Goal: Task Accomplishment & Management: Use online tool/utility

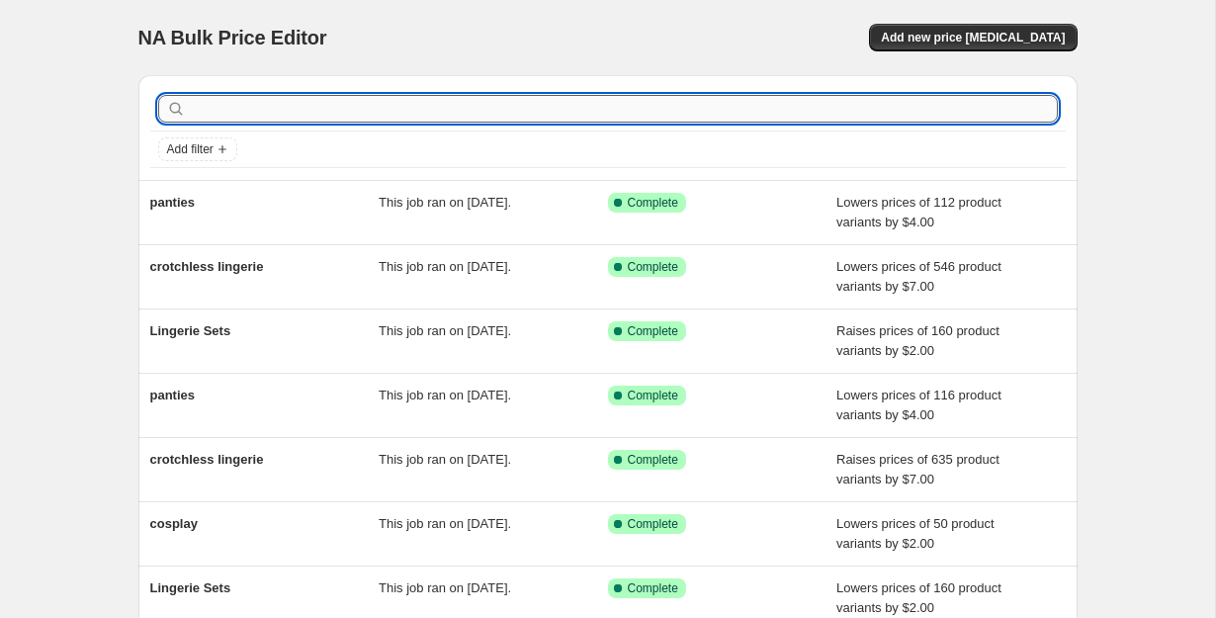
click at [458, 105] on input "text" at bounding box center [624, 109] width 868 height 28
type input "lingerie se"
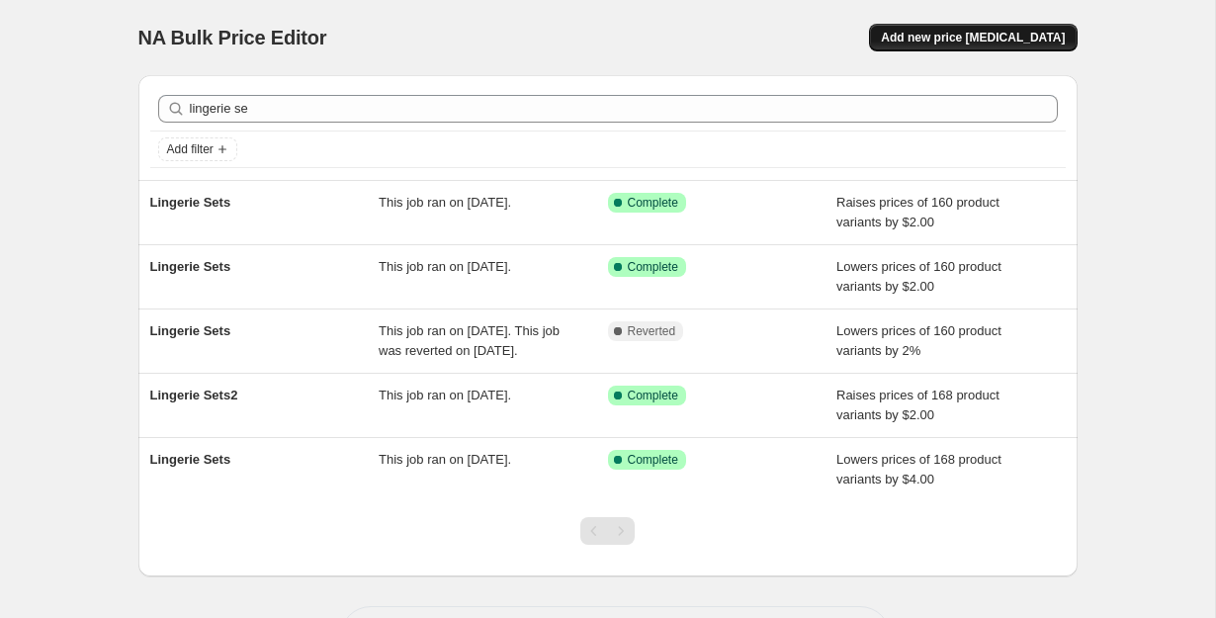
click at [960, 31] on span "Add new price [MEDICAL_DATA]" at bounding box center [973, 38] width 184 height 16
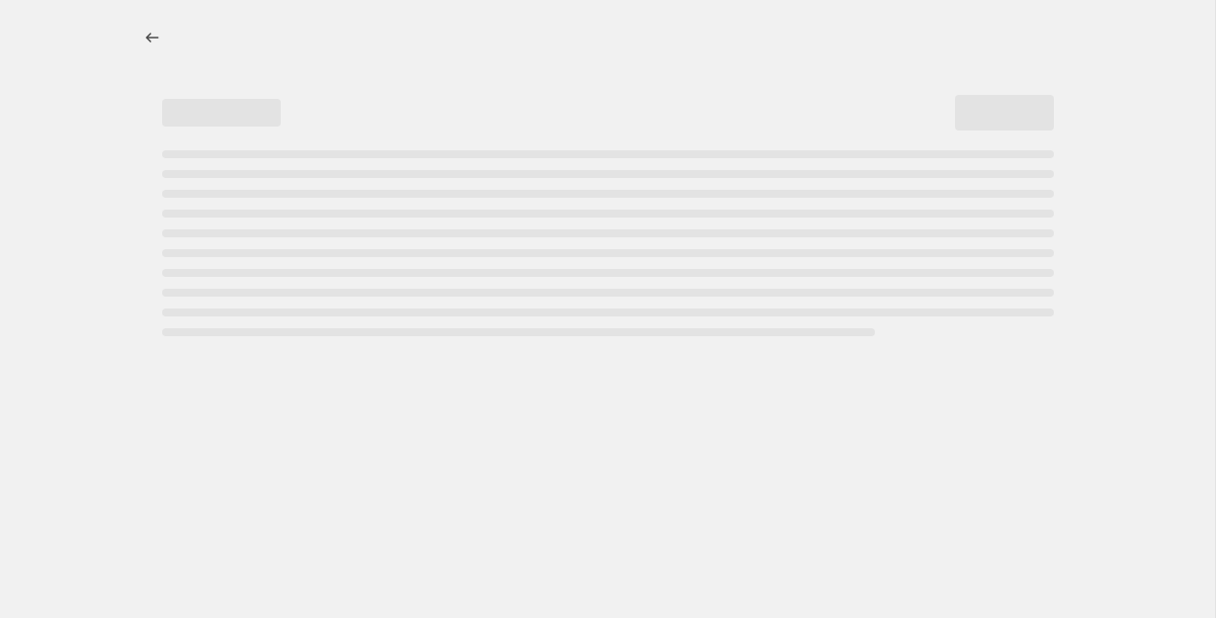
select select "percentage"
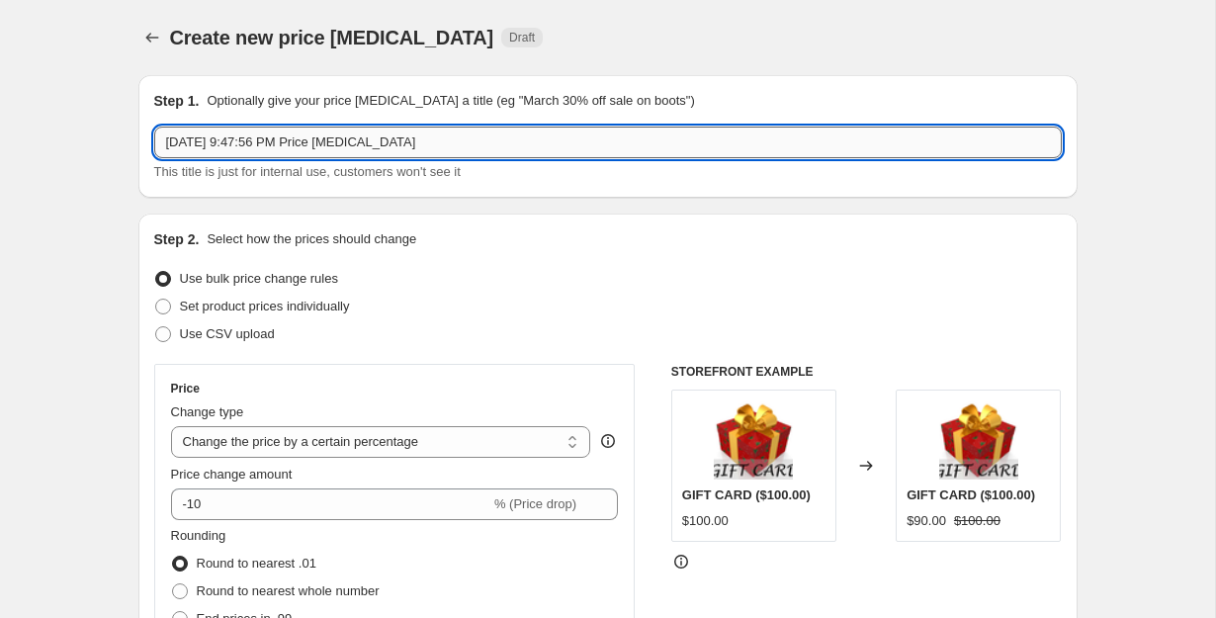
click at [458, 148] on input "Oct 10, 2025, 9:47:56 PM Price change job" at bounding box center [607, 143] width 907 height 32
type input "lingerie sets"
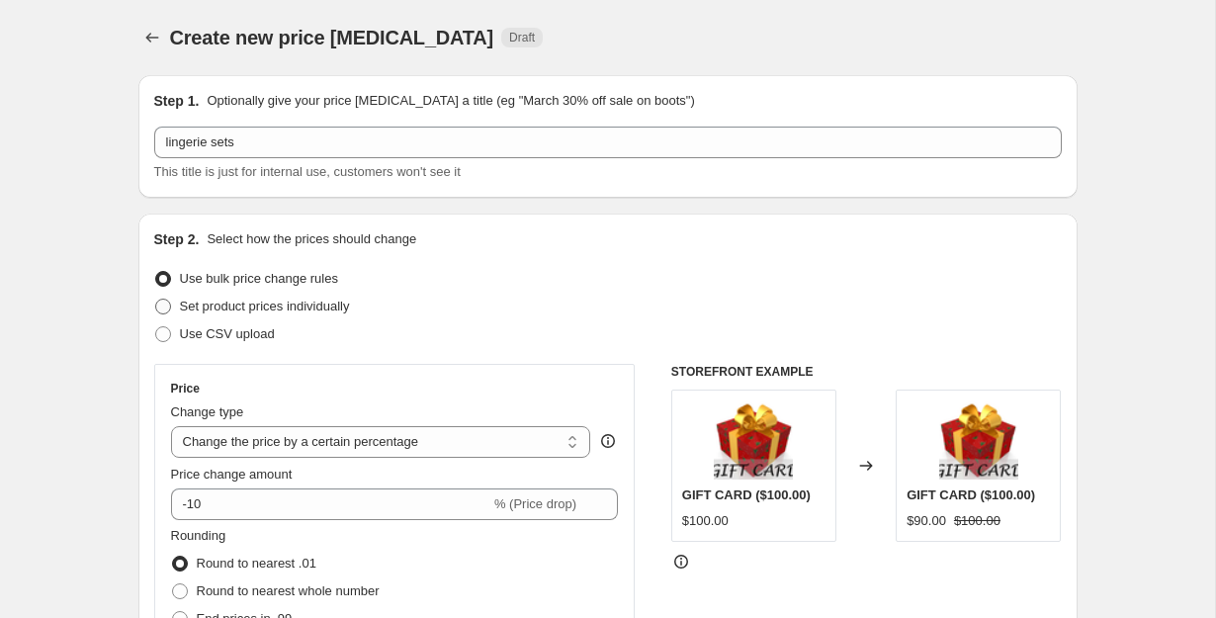
click at [350, 314] on span "Set product prices individually" at bounding box center [265, 306] width 170 height 20
click at [156, 299] on input "Set product prices individually" at bounding box center [155, 298] width 1 height 1
radio input "true"
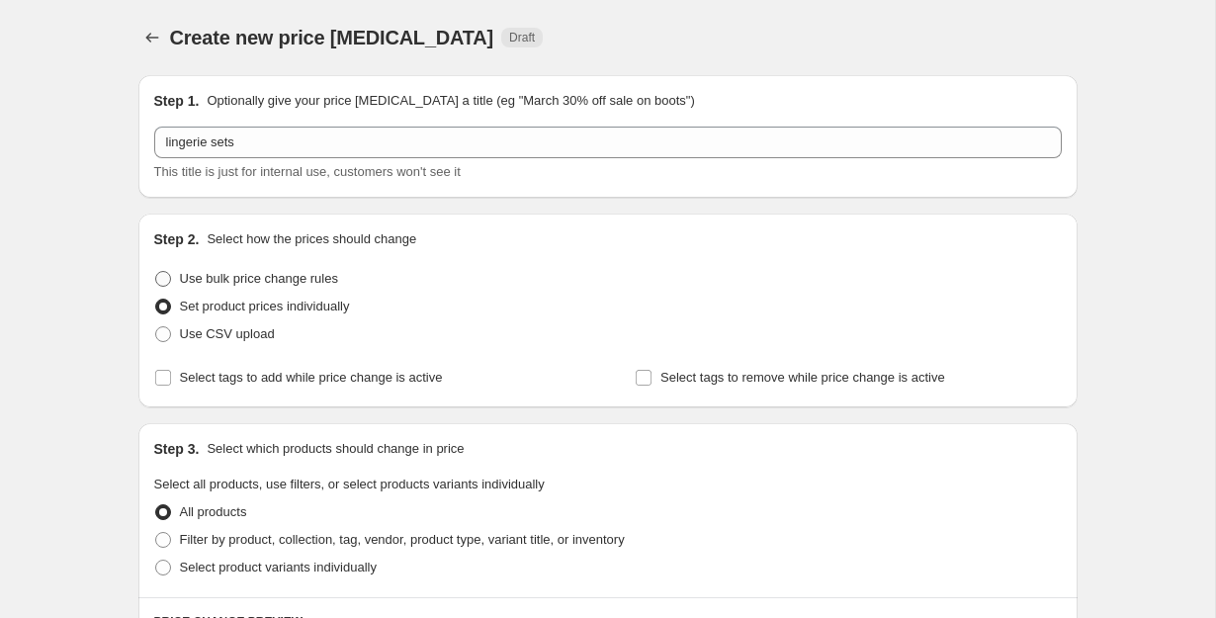
click at [333, 283] on span "Use bulk price change rules" at bounding box center [259, 278] width 158 height 15
click at [156, 272] on input "Use bulk price change rules" at bounding box center [155, 271] width 1 height 1
radio input "true"
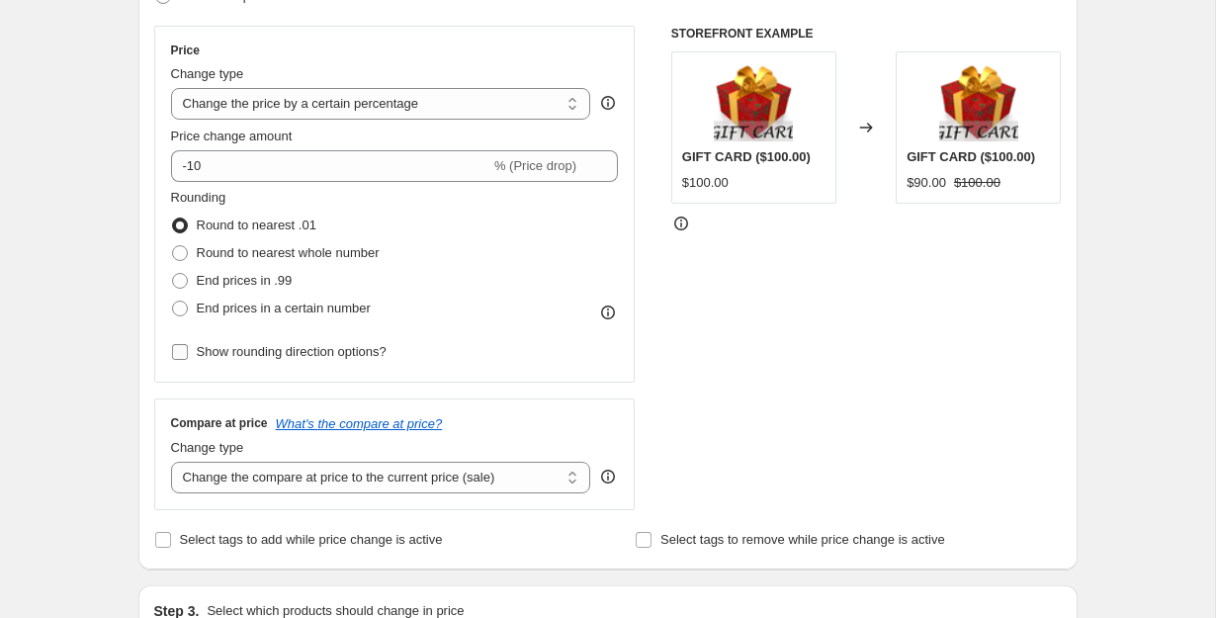
scroll to position [352, 0]
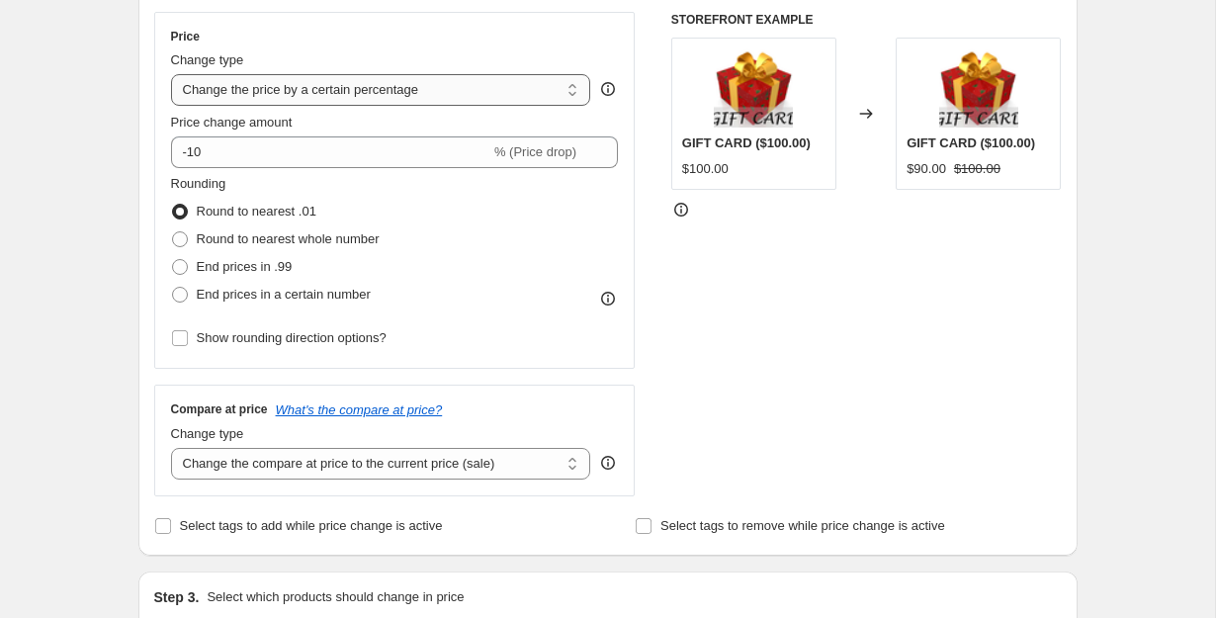
click at [345, 97] on select "Change the price to a certain amount Change the price by a certain amount Chang…" at bounding box center [381, 90] width 420 height 32
select select "by"
click at [171, 74] on select "Change the price to a certain amount Change the price by a certain amount Chang…" at bounding box center [381, 90] width 420 height 32
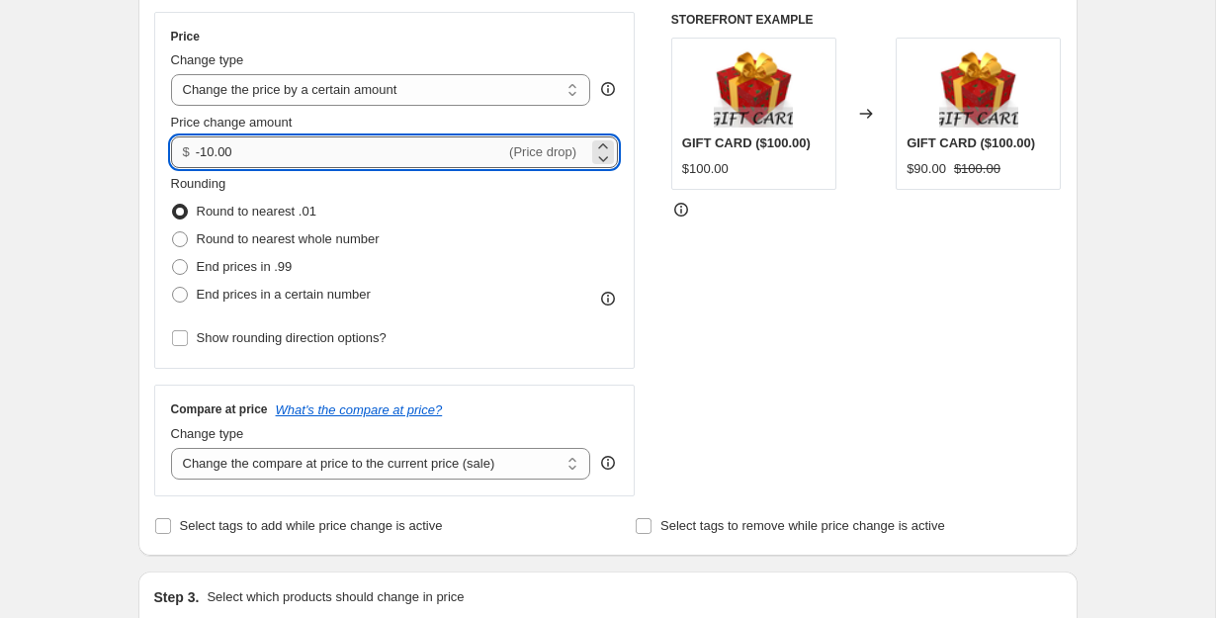
click at [318, 153] on input "-10.00" at bounding box center [350, 152] width 309 height 32
type input "-1"
type input "-2.00"
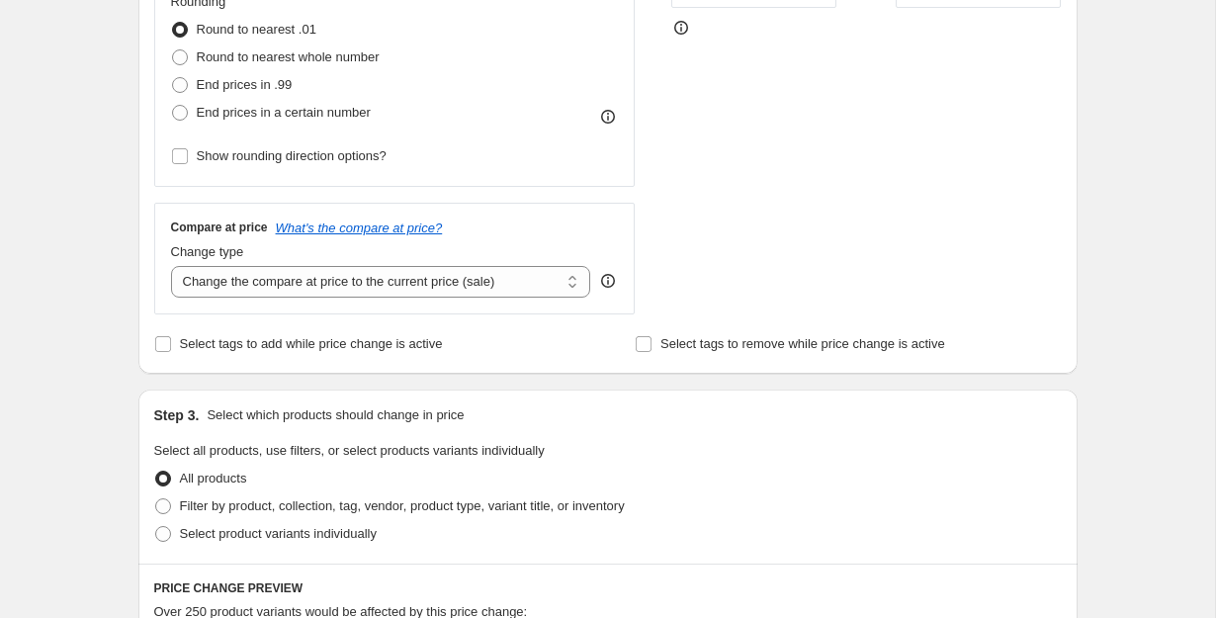
scroll to position [559, 0]
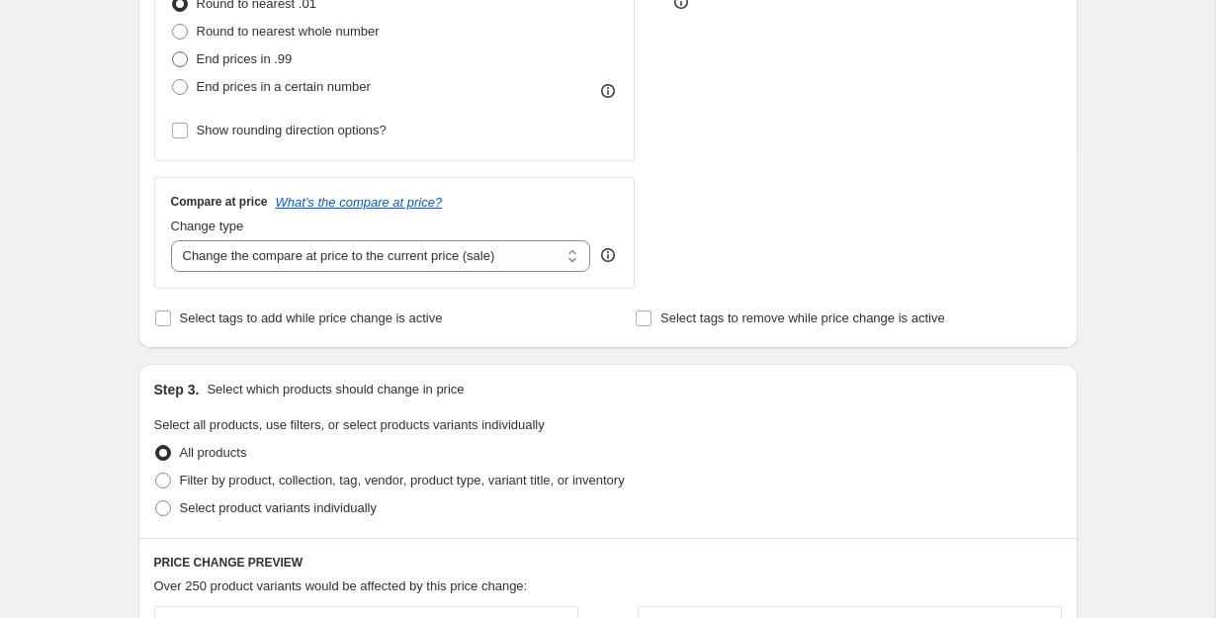
click at [231, 48] on label "End prices in .99" at bounding box center [232, 59] width 122 height 28
click at [173, 51] on input "End prices in .99" at bounding box center [172, 51] width 1 height 1
radio input "true"
click at [412, 262] on select "Change the compare at price to the current price (sale) Change the compare at p…" at bounding box center [381, 256] width 420 height 32
select select "remove"
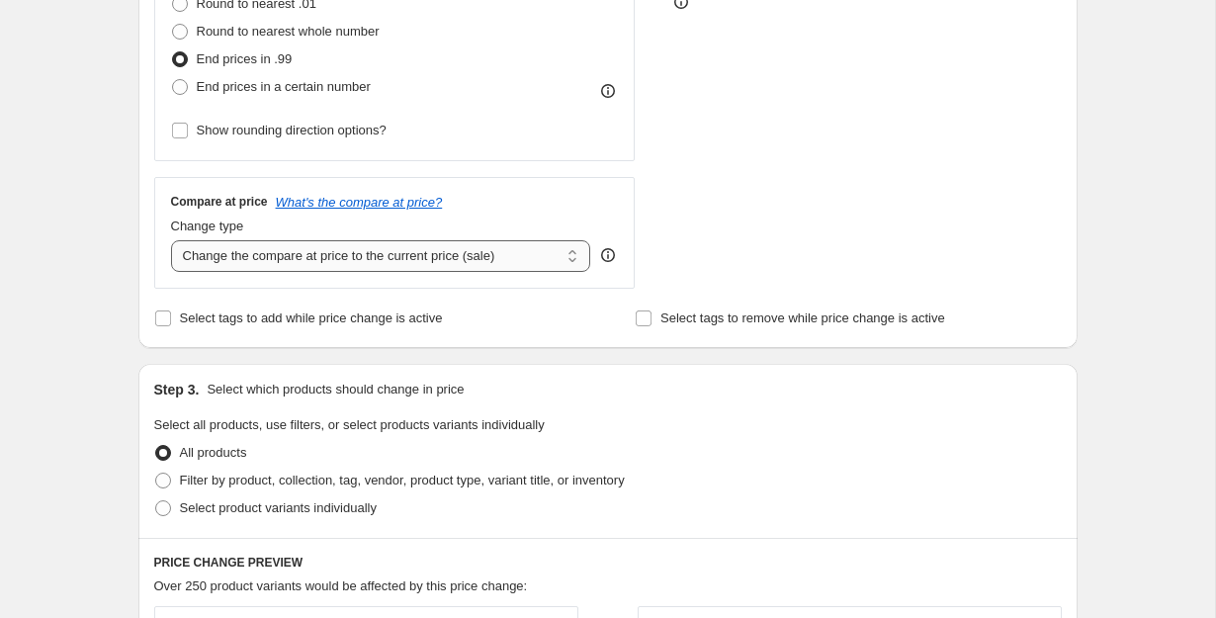
click at [171, 240] on select "Change the compare at price to the current price (sale) Change the compare at p…" at bounding box center [381, 256] width 420 height 32
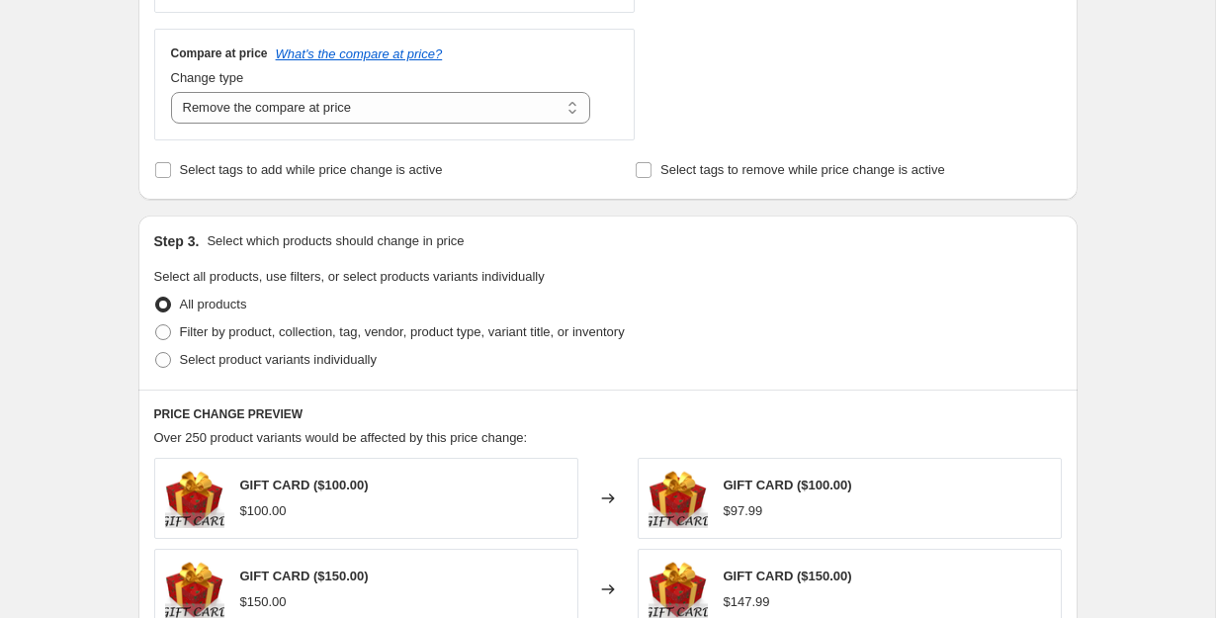
scroll to position [811, 0]
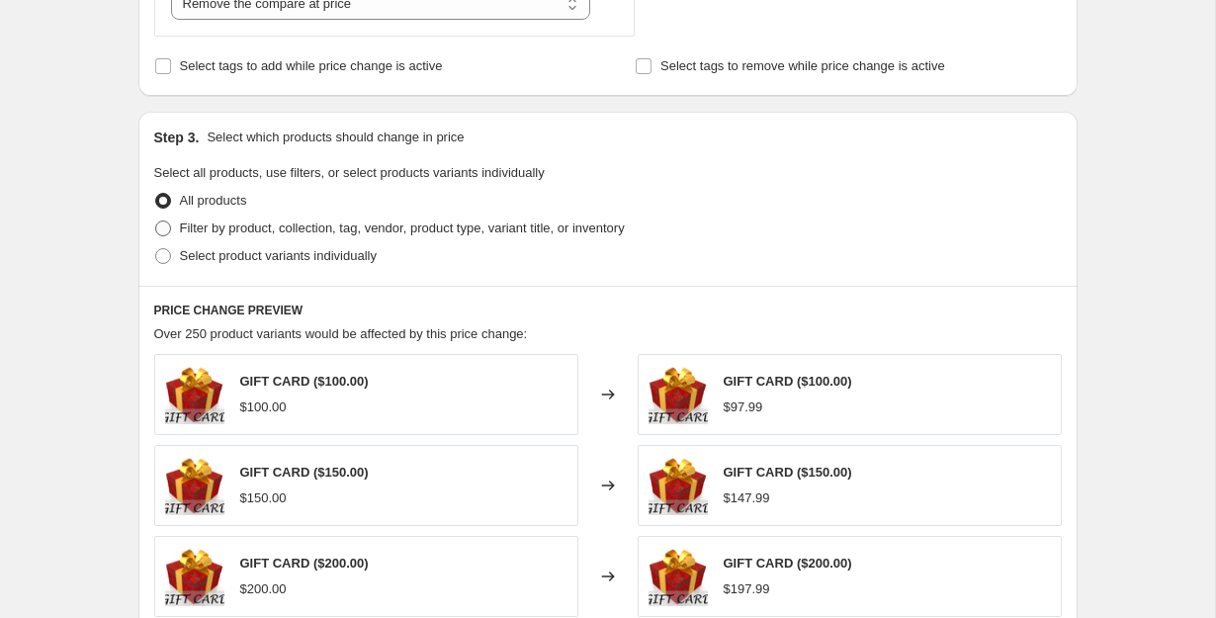
click at [295, 232] on span "Filter by product, collection, tag, vendor, product type, variant title, or inv…" at bounding box center [402, 227] width 445 height 15
click at [156, 221] on input "Filter by product, collection, tag, vendor, product type, variant title, or inv…" at bounding box center [155, 220] width 1 height 1
radio input "true"
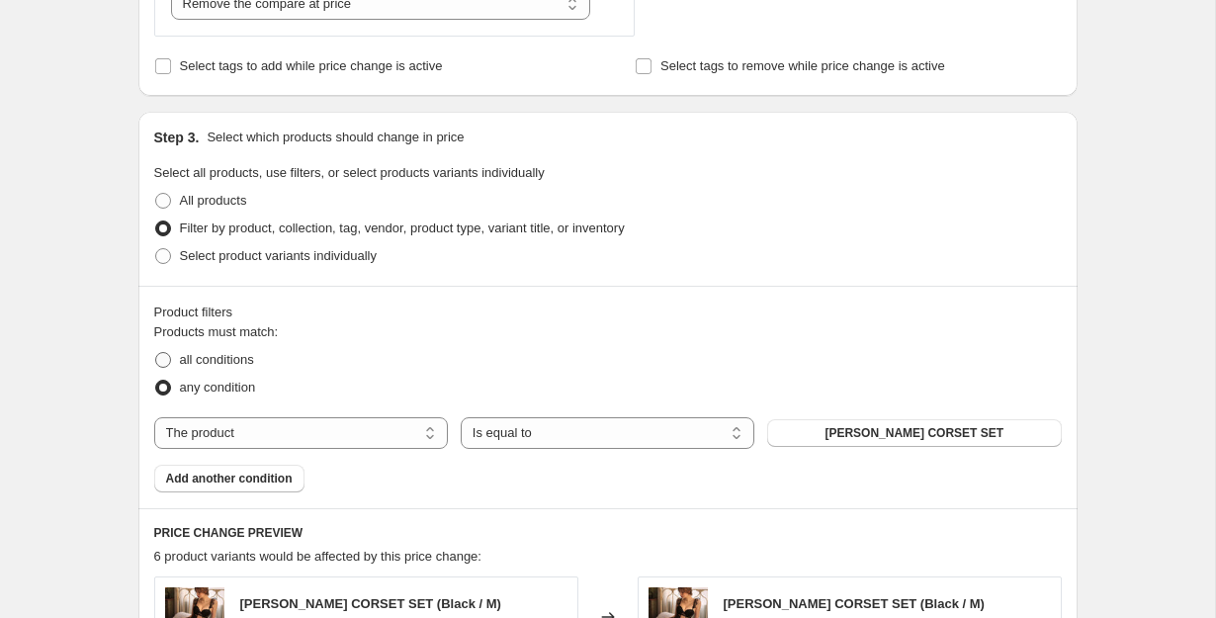
click at [233, 350] on span "all conditions" at bounding box center [217, 360] width 74 height 20
click at [156, 352] on input "all conditions" at bounding box center [155, 352] width 1 height 1
radio input "true"
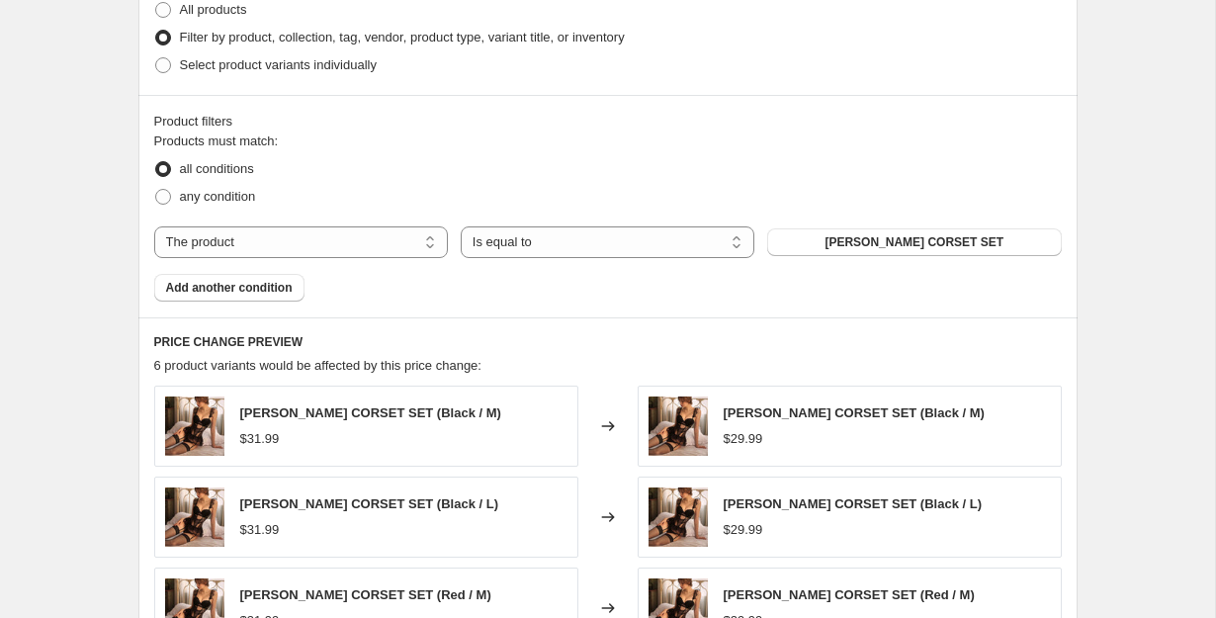
scroll to position [1087, 0]
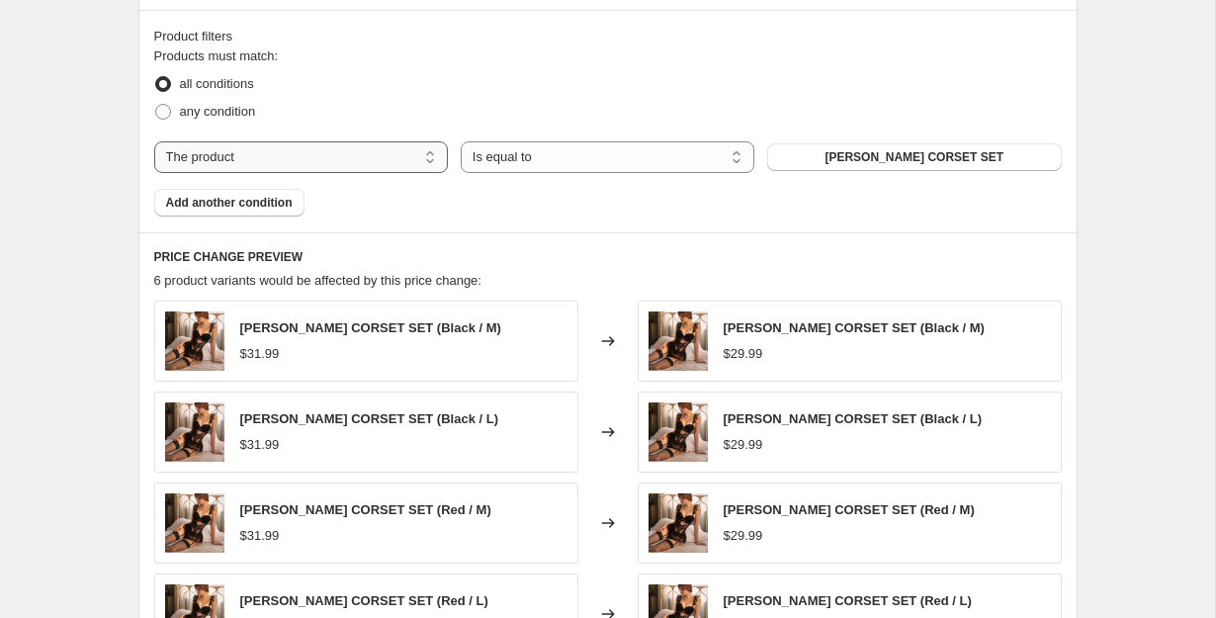
click at [372, 172] on select "The product The product's collection The product's tag The product's vendor The…" at bounding box center [301, 157] width 294 height 32
select select "collection"
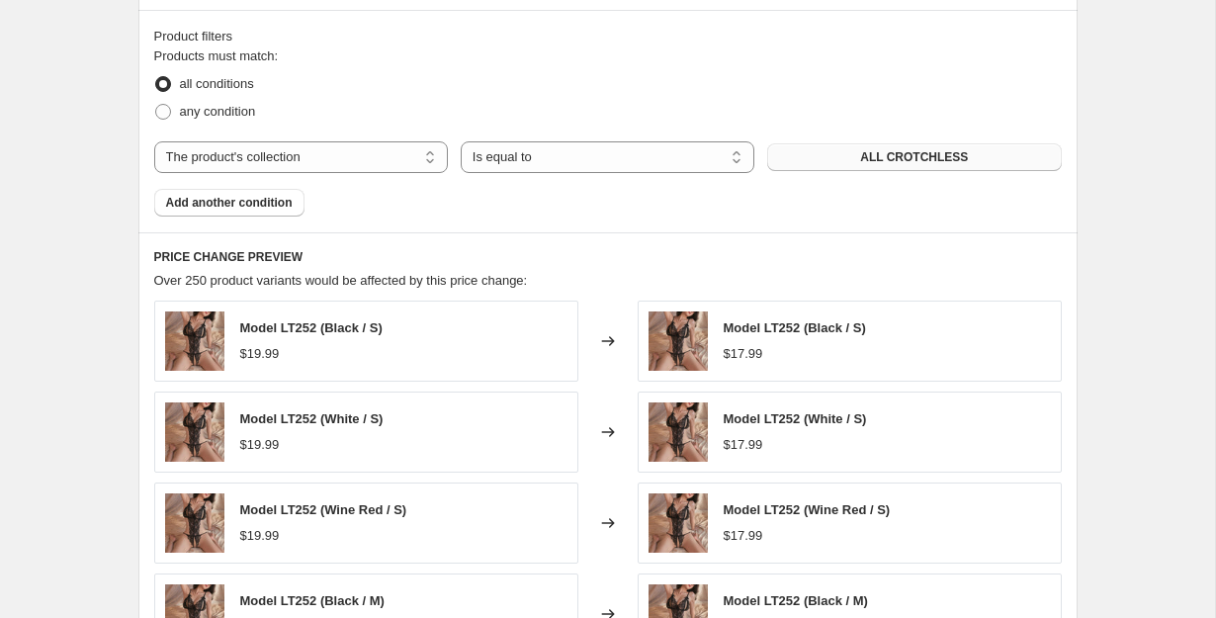
click at [849, 150] on button "ALL CROTCHLESS" at bounding box center [914, 157] width 294 height 28
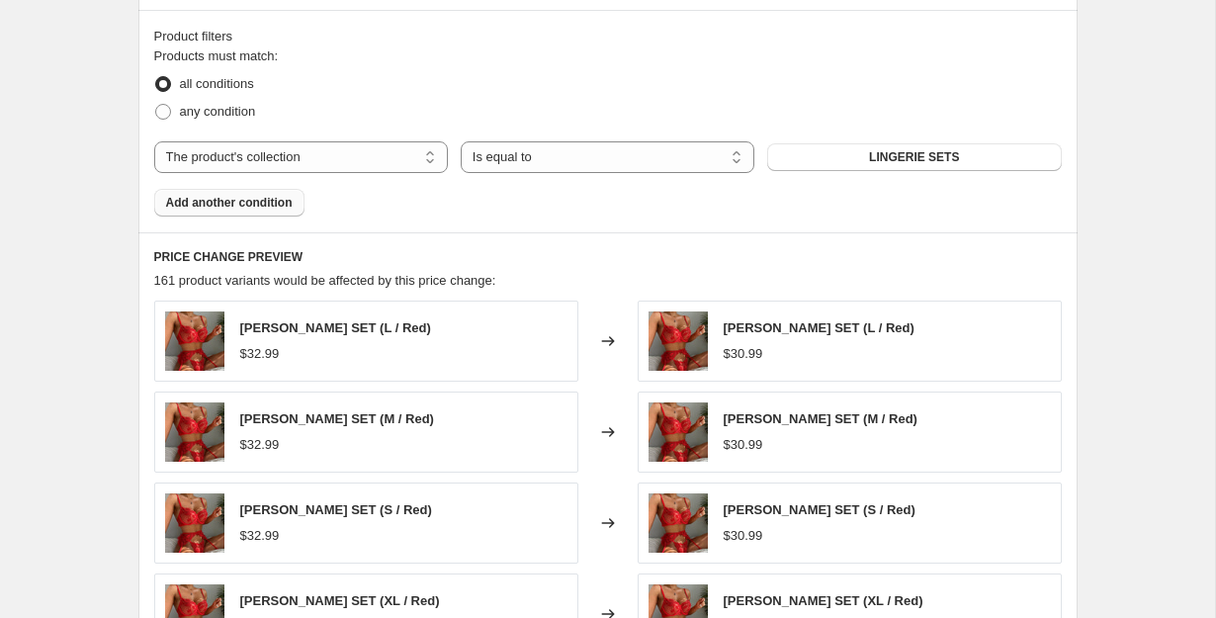
click at [227, 202] on span "Add another condition" at bounding box center [229, 203] width 127 height 16
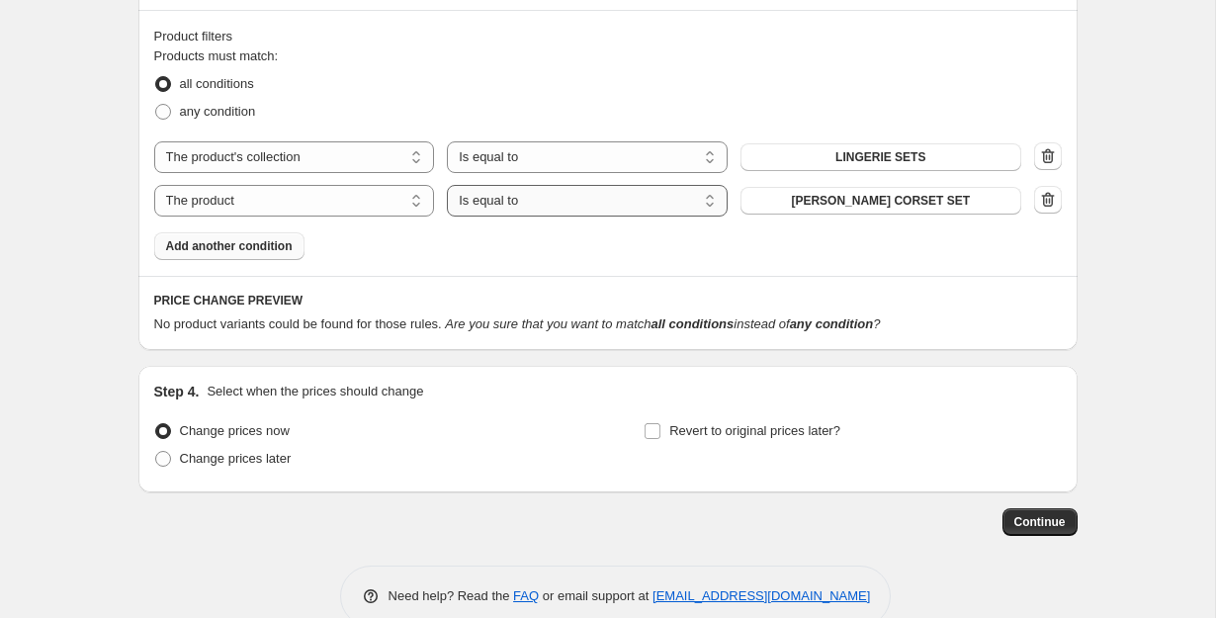
click at [514, 203] on select "Is equal to Is not equal to" at bounding box center [587, 201] width 281 height 32
select select "not_equal"
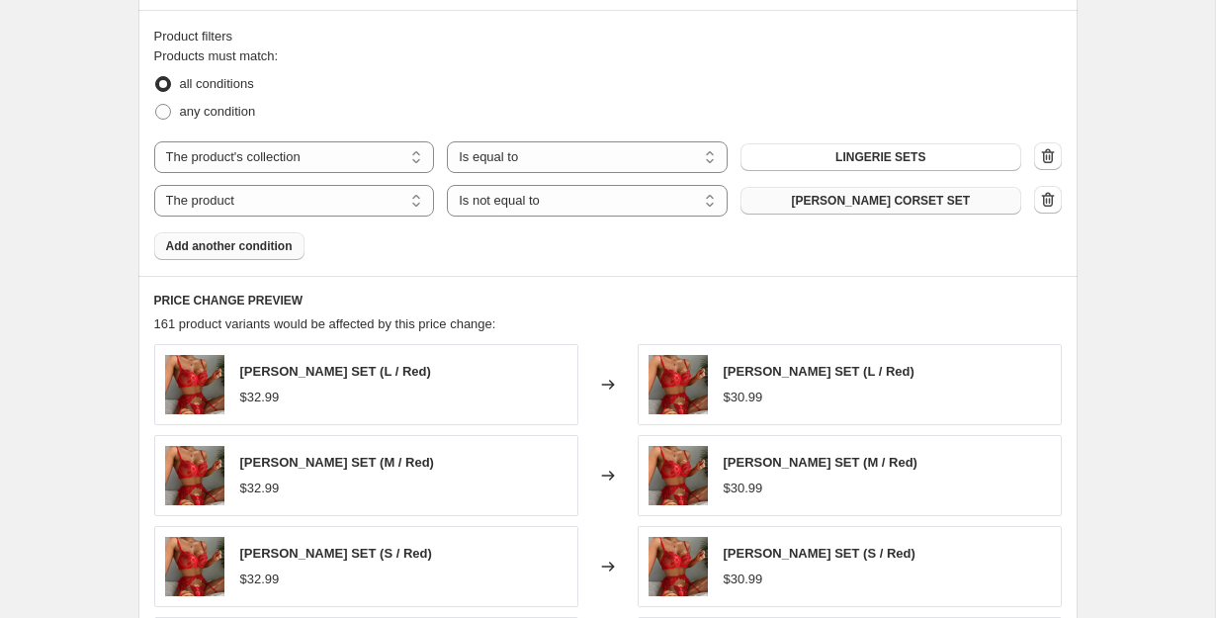
click at [921, 207] on span "[PERSON_NAME] CORSET SET" at bounding box center [880, 201] width 179 height 16
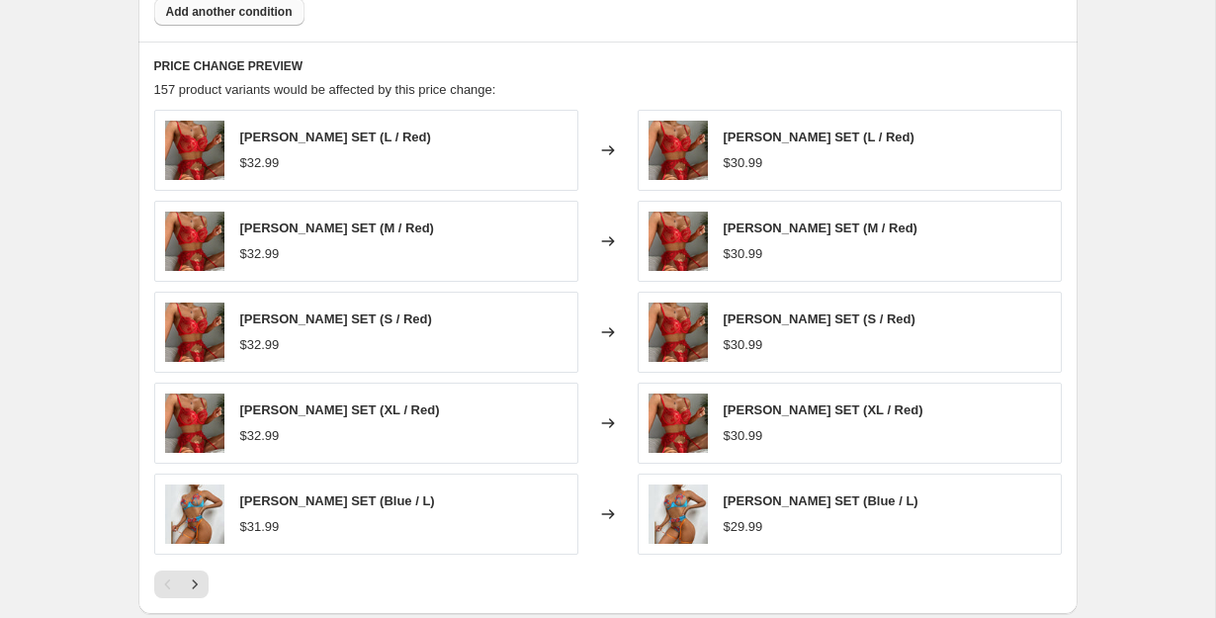
scroll to position [1624, 0]
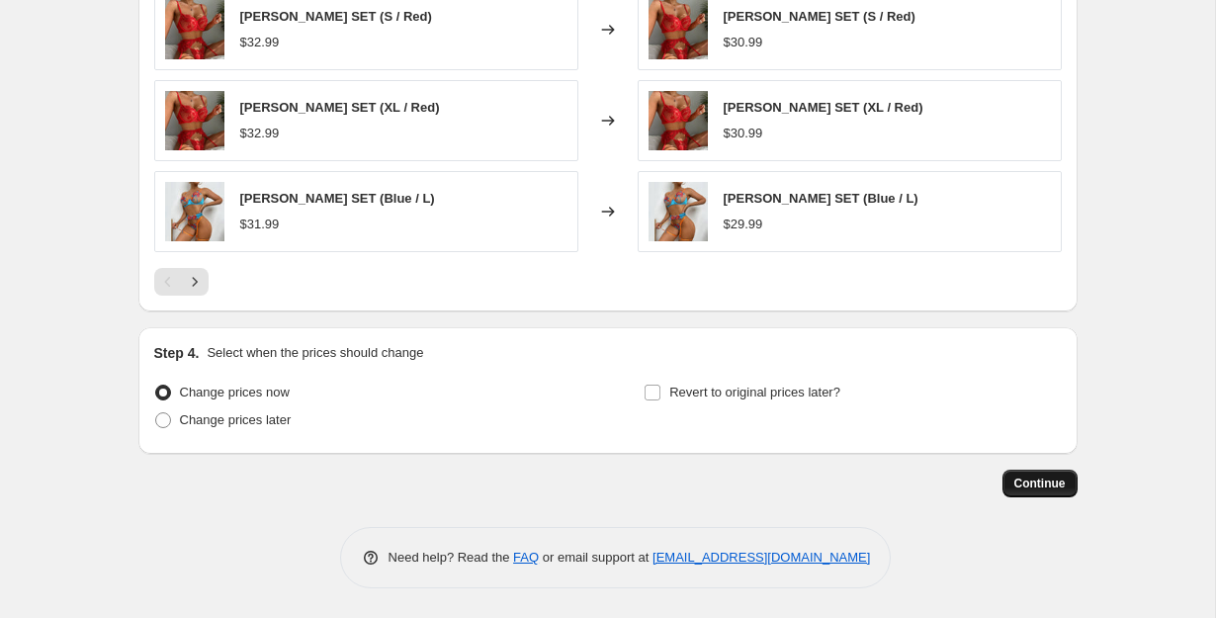
click at [1055, 493] on button "Continue" at bounding box center [1039, 483] width 75 height 28
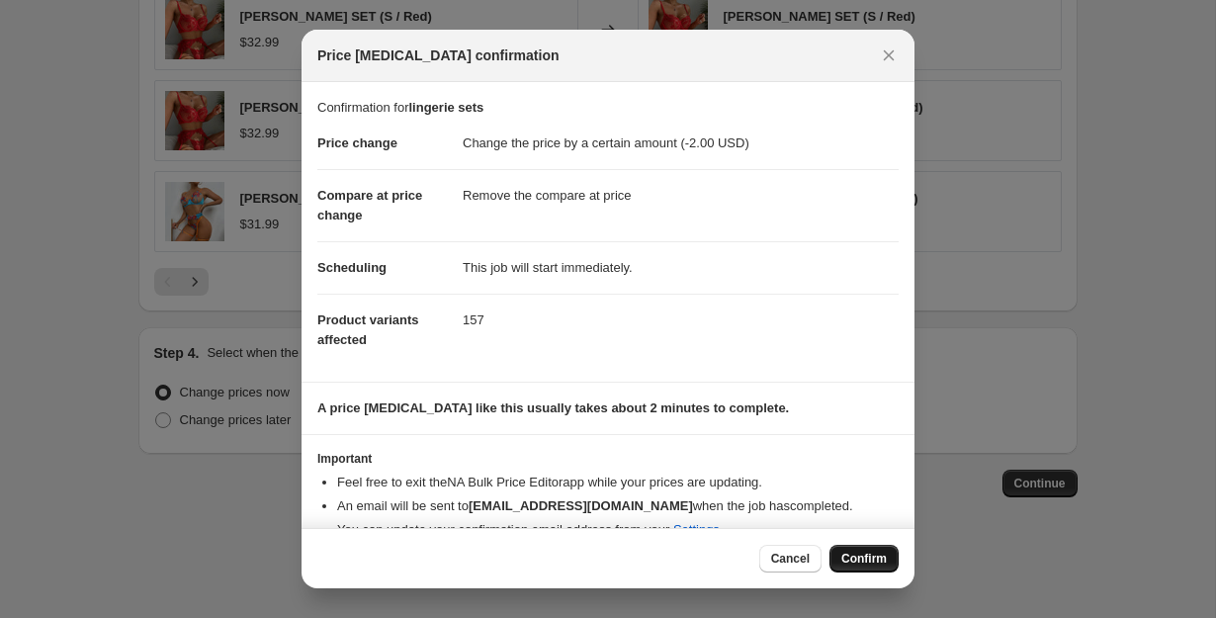
click at [869, 551] on span "Confirm" at bounding box center [863, 558] width 45 height 16
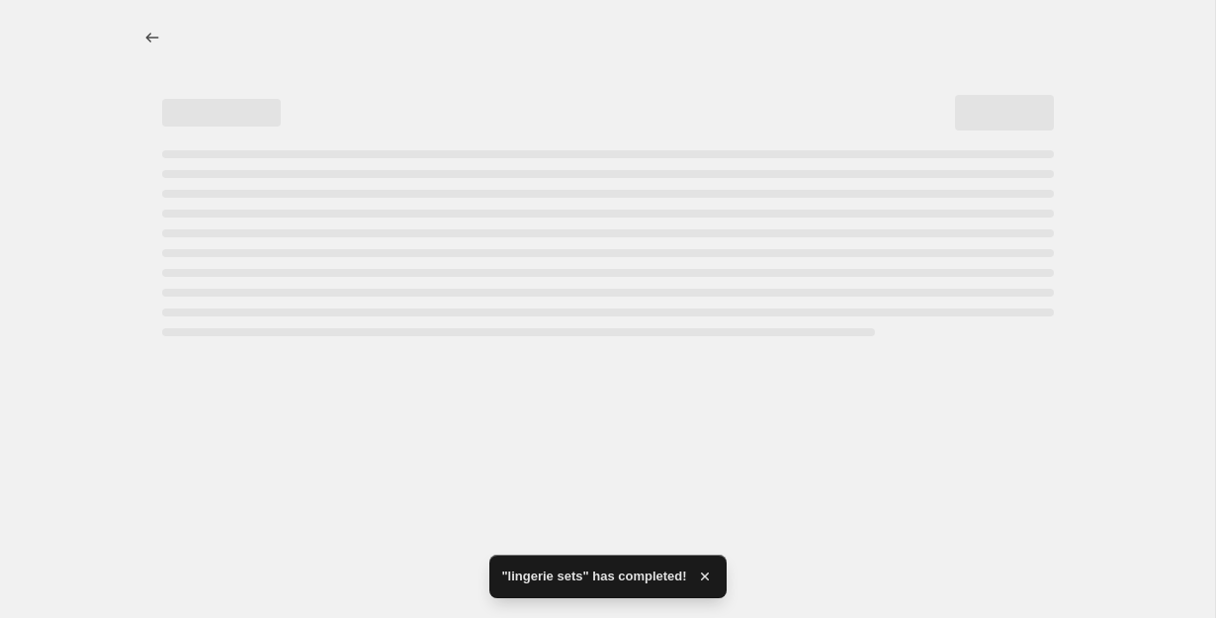
select select "by"
select select "remove"
select select "collection"
select select "not_equal"
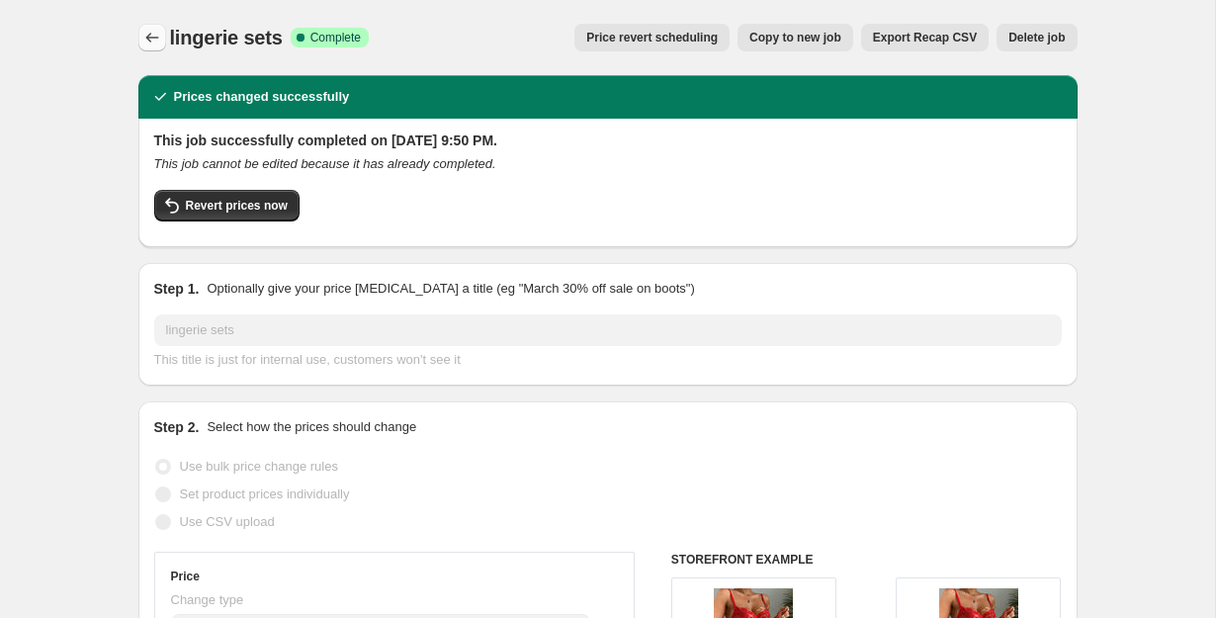
click at [142, 35] on icon "Price change jobs" at bounding box center [152, 38] width 20 height 20
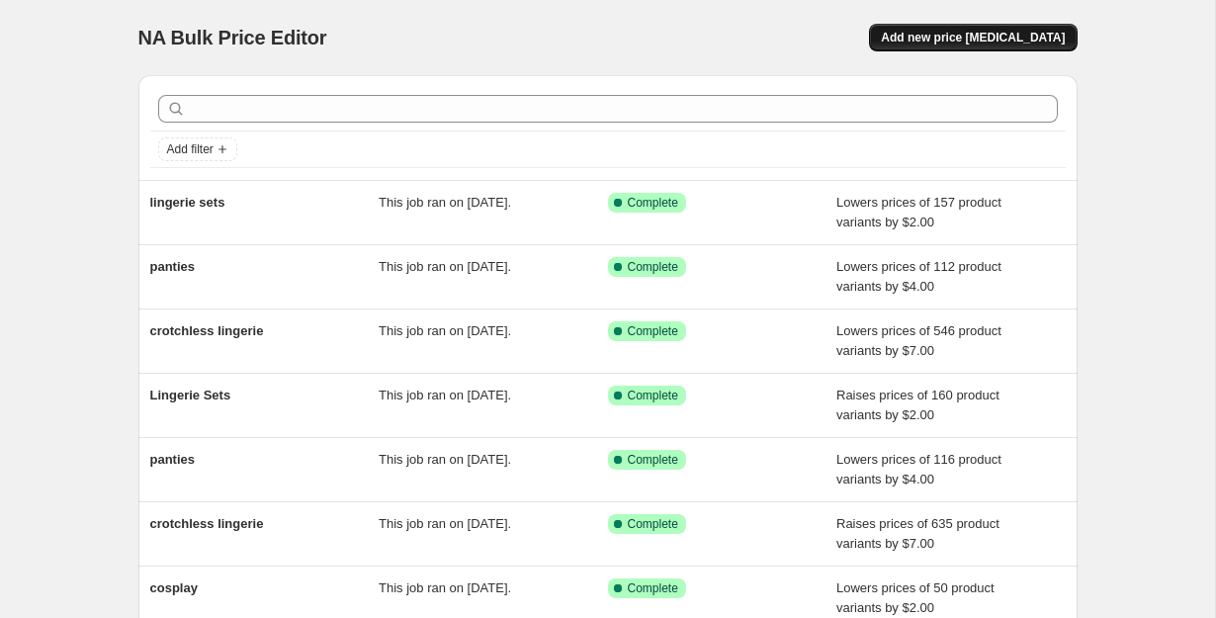
click at [1005, 39] on span "Add new price [MEDICAL_DATA]" at bounding box center [973, 38] width 184 height 16
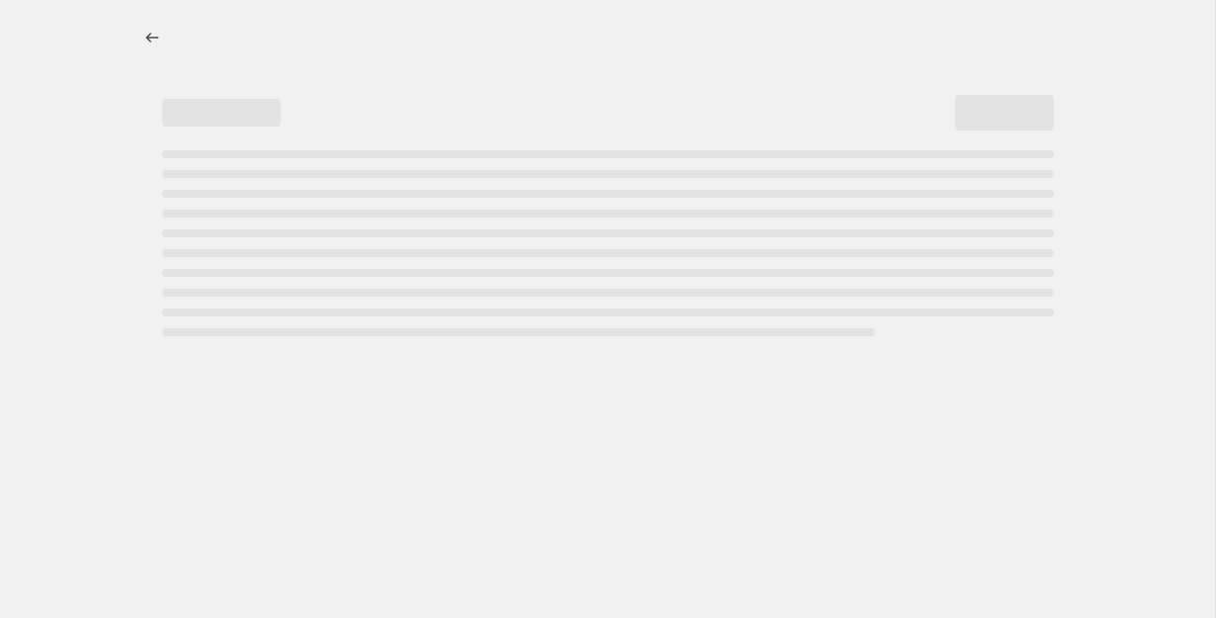
select select "percentage"
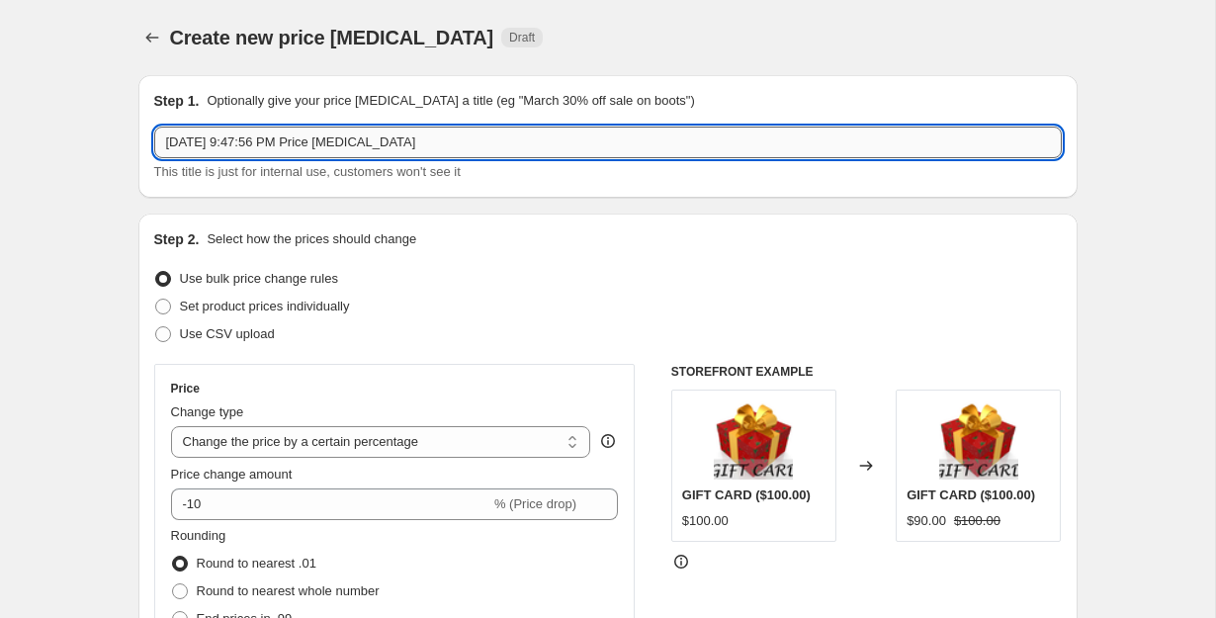
click at [572, 130] on input "Oct 10, 2025, 9:47:56 PM Price change job" at bounding box center [607, 143] width 907 height 32
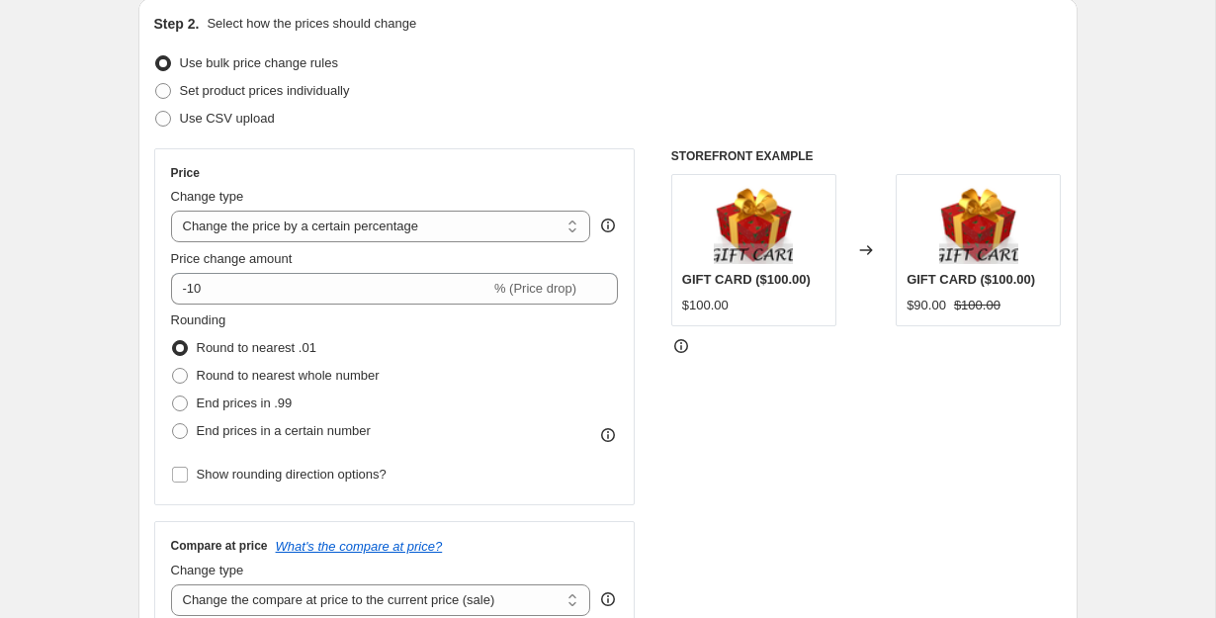
scroll to position [224, 0]
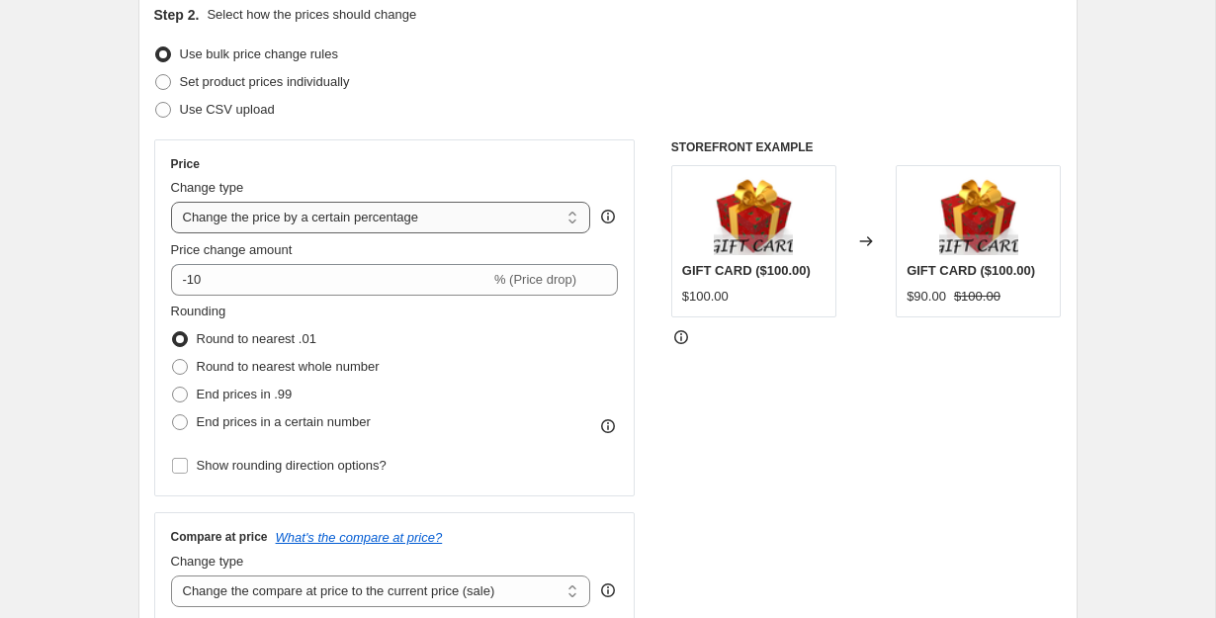
type input "babydolls"
click at [367, 208] on select "Change the price to a certain amount Change the price by a certain amount Chang…" at bounding box center [381, 218] width 420 height 32
select select "by"
click at [171, 202] on select "Change the price to a certain amount Change the price by a certain amount Chang…" at bounding box center [381, 218] width 420 height 32
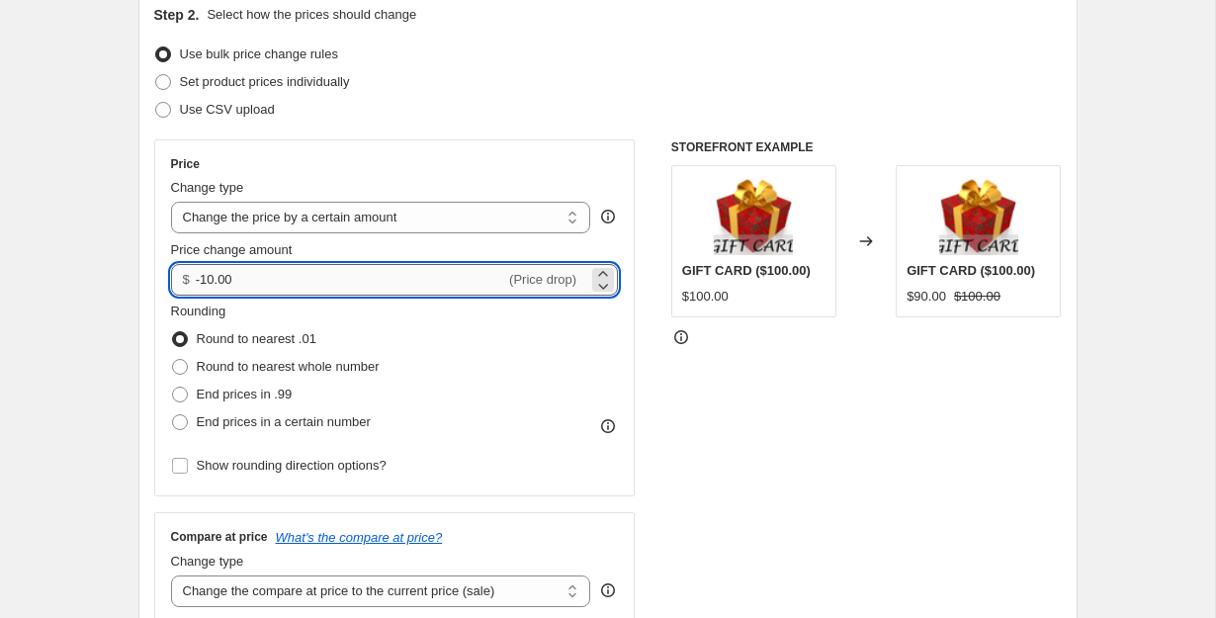
click at [328, 276] on input "-10.00" at bounding box center [350, 280] width 309 height 32
type input "-1"
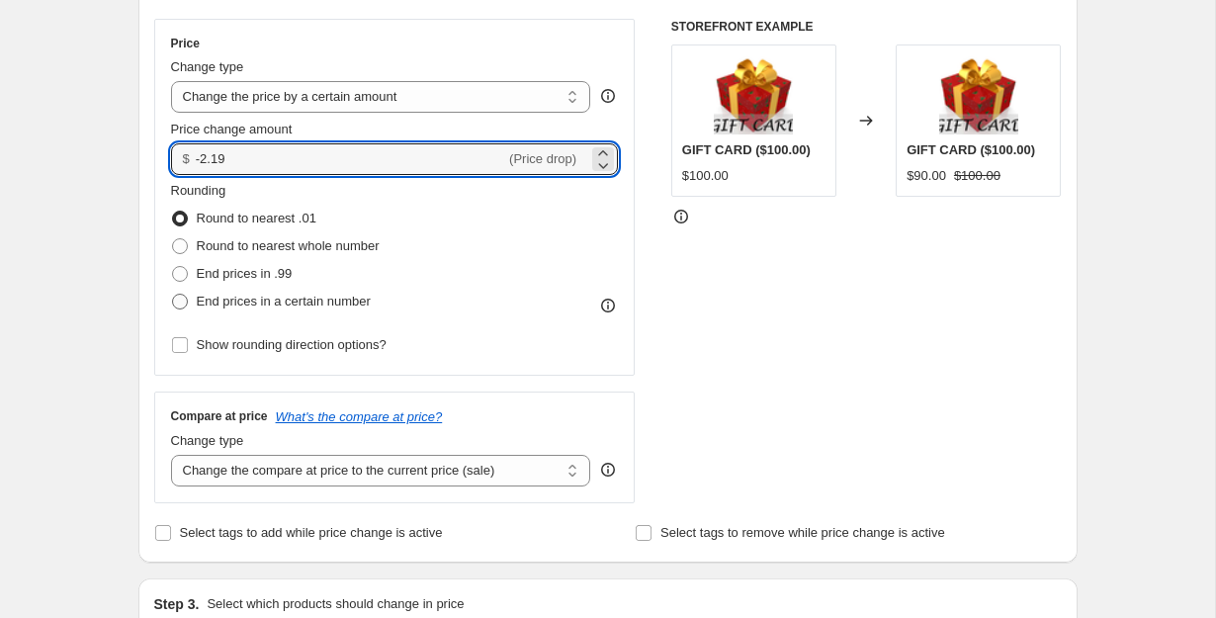
scroll to position [380, 0]
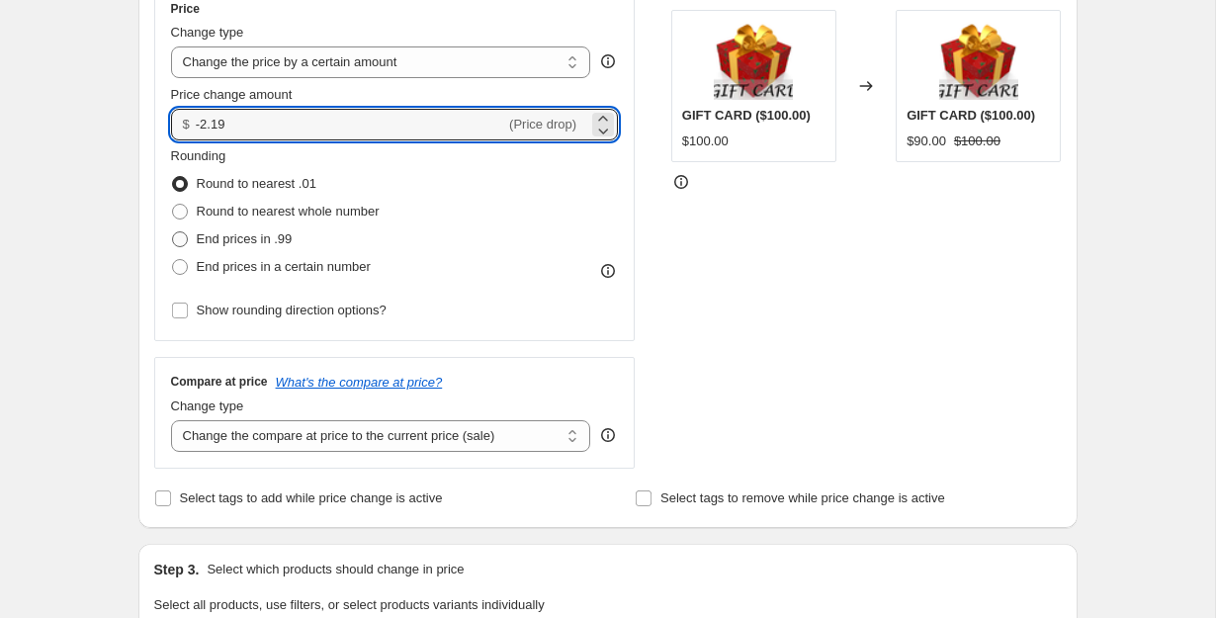
type input "-2.19"
click at [258, 228] on label "End prices in .99" at bounding box center [232, 239] width 122 height 28
click at [173, 231] on input "End prices in .99" at bounding box center [172, 231] width 1 height 1
radio input "true"
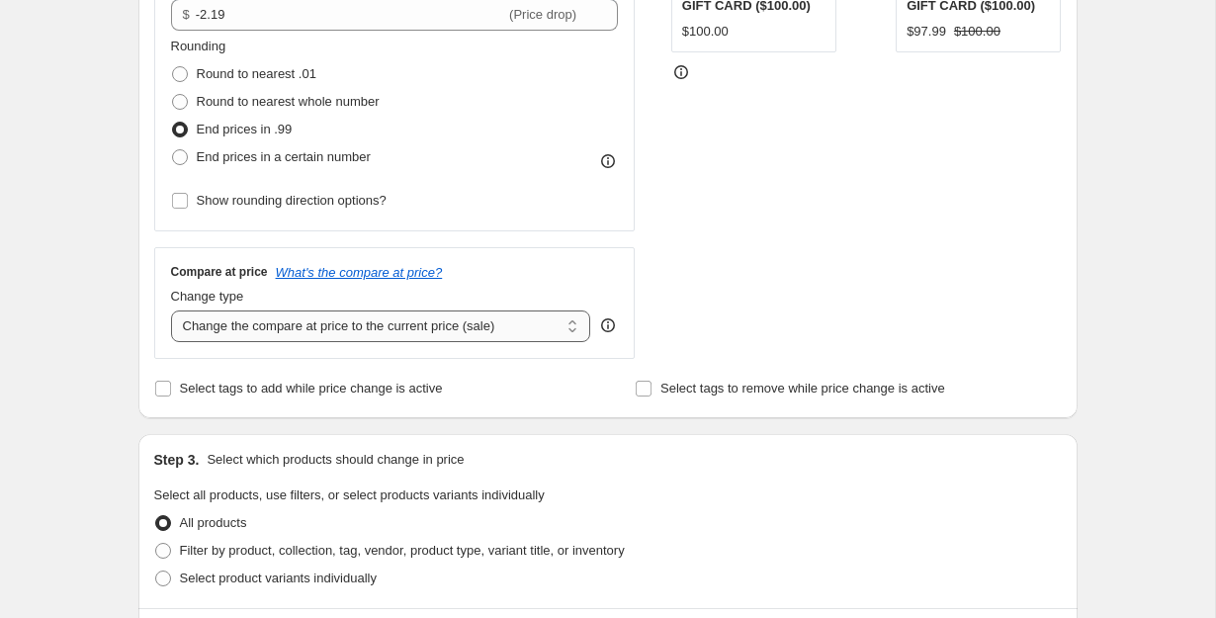
scroll to position [490, 0]
click at [399, 330] on select "Change the compare at price to the current price (sale) Change the compare at p…" at bounding box center [381, 325] width 420 height 32
select select "remove"
click at [171, 309] on select "Change the compare at price to the current price (sale) Change the compare at p…" at bounding box center [381, 325] width 420 height 32
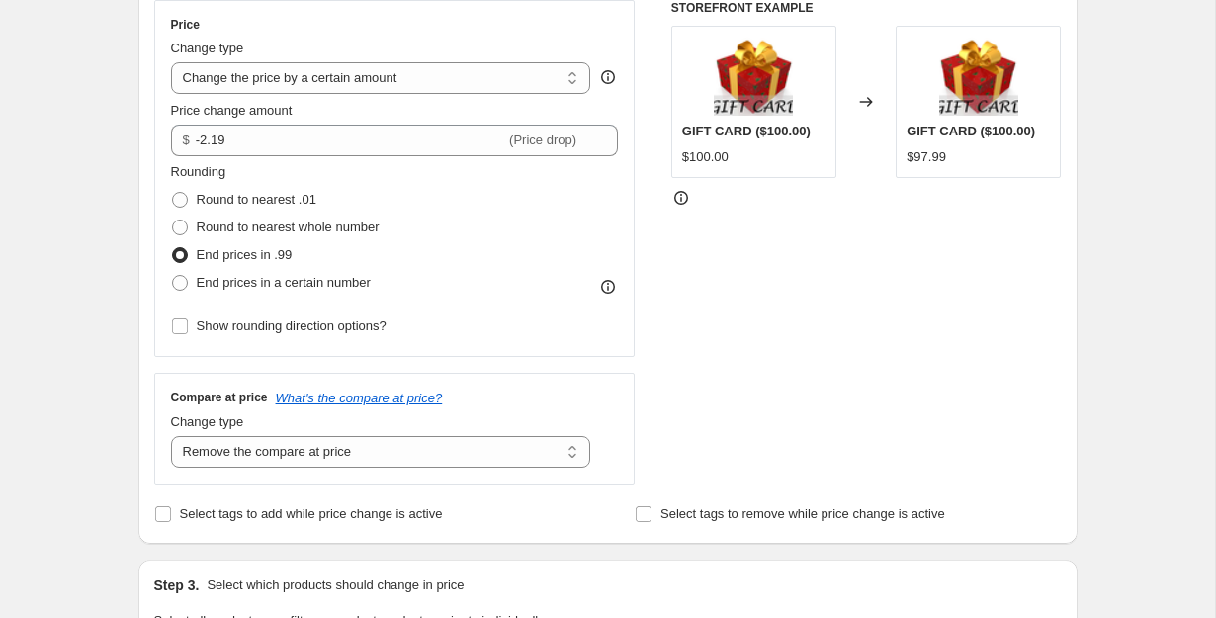
scroll to position [356, 0]
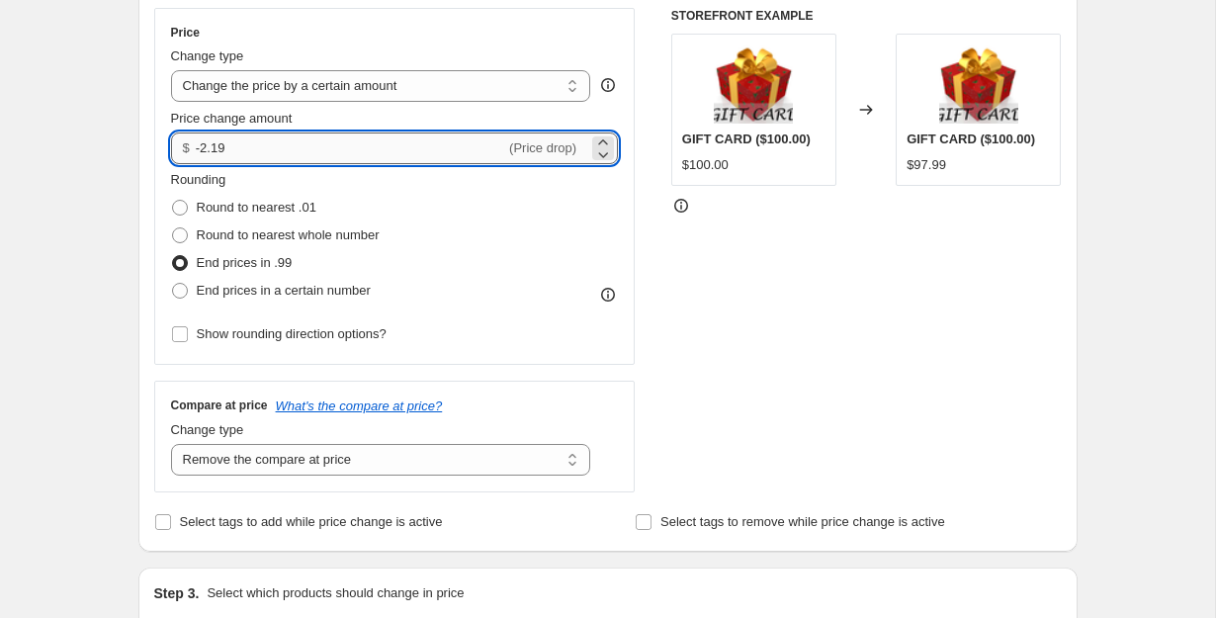
click at [301, 147] on input "-2.19" at bounding box center [350, 148] width 309 height 32
type input "-2.00"
click at [625, 242] on div "Price Change type Change the price to a certain amount Change the price by a ce…" at bounding box center [394, 186] width 481 height 357
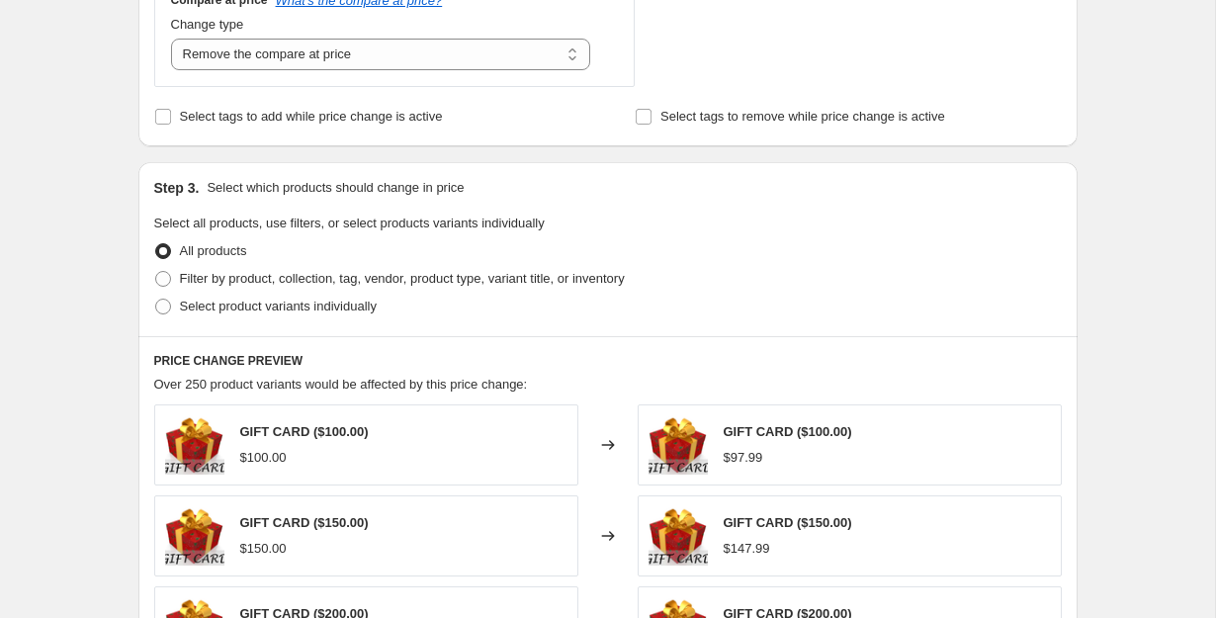
scroll to position [762, 0]
click at [275, 279] on span "Filter by product, collection, tag, vendor, product type, variant title, or inv…" at bounding box center [402, 277] width 445 height 15
click at [156, 271] on input "Filter by product, collection, tag, vendor, product type, variant title, or inv…" at bounding box center [155, 270] width 1 height 1
radio input "true"
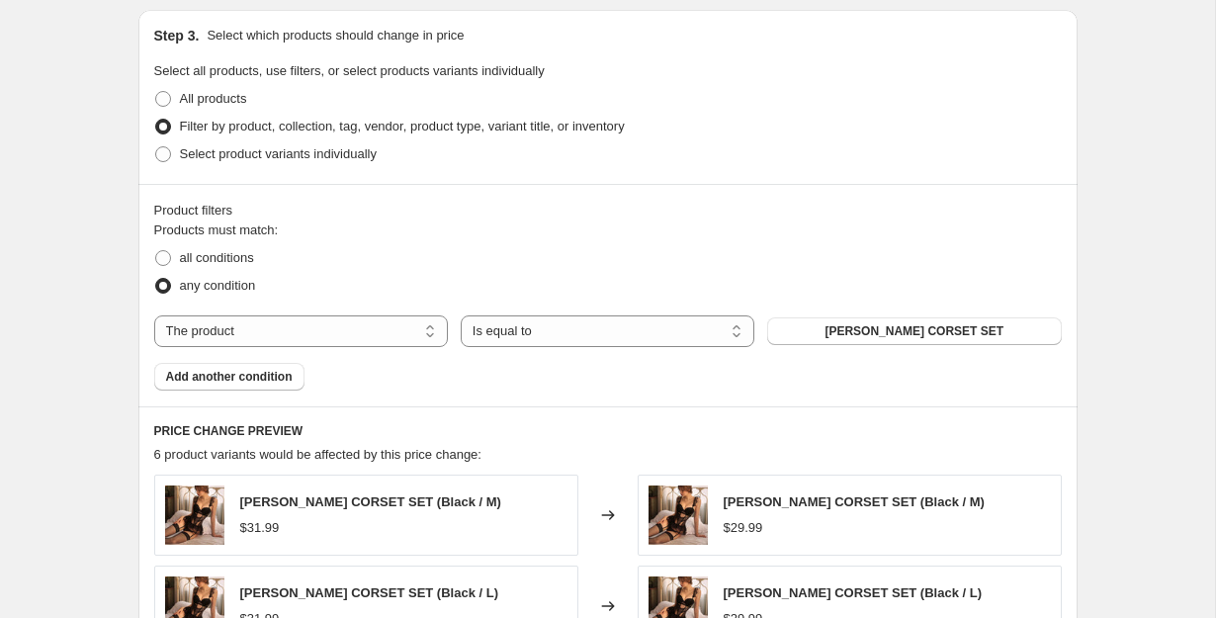
scroll to position [914, 0]
click at [386, 328] on select "The product The product's collection The product's tag The product's vendor The…" at bounding box center [301, 330] width 294 height 32
select select "collection"
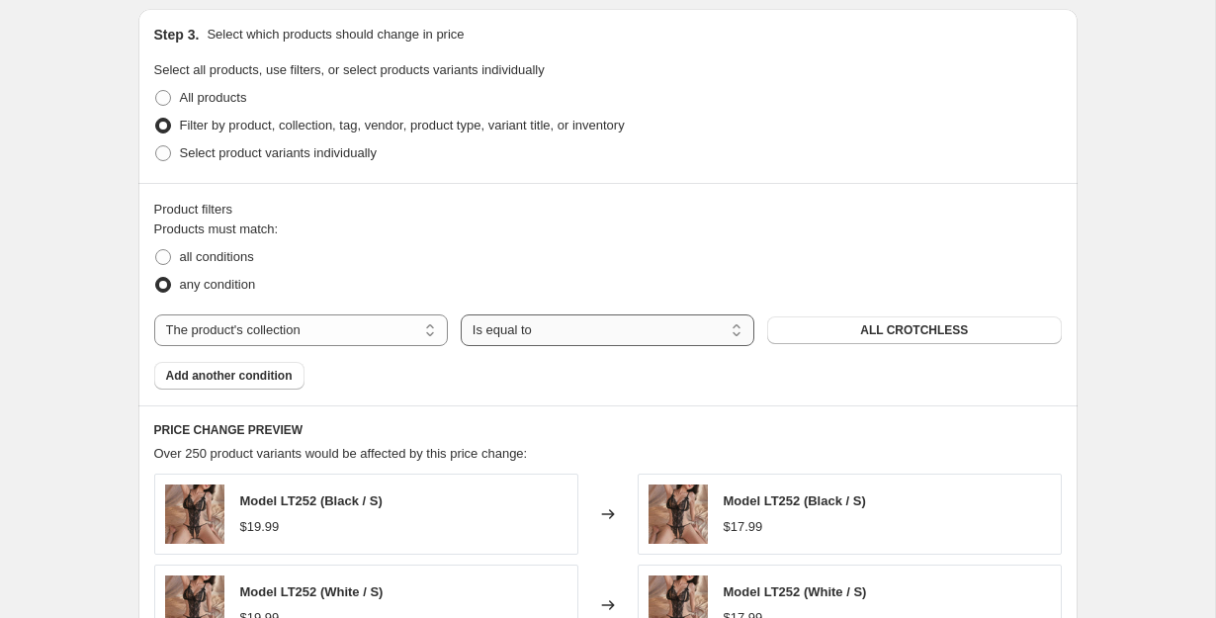
click at [631, 329] on select "Is equal to Is not equal to" at bounding box center [608, 330] width 294 height 32
click at [461, 314] on select "Is equal to Is not equal to" at bounding box center [608, 330] width 294 height 32
click at [934, 334] on span "ALL CROTCHLESS" at bounding box center [914, 330] width 108 height 16
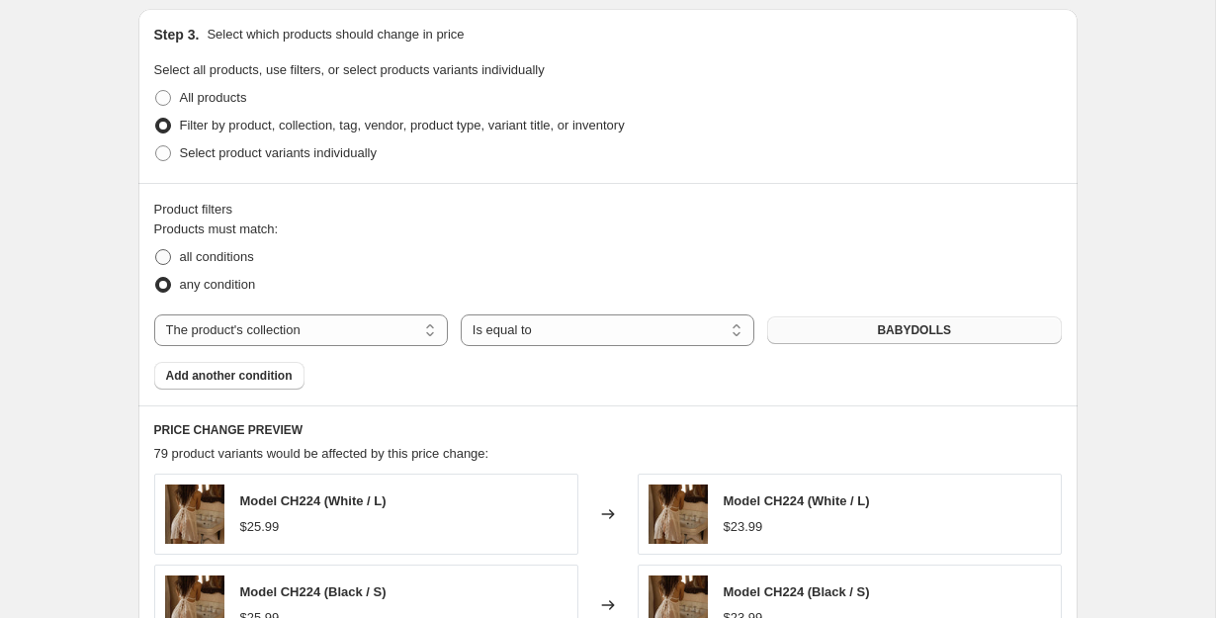
click at [247, 258] on span "all conditions" at bounding box center [217, 256] width 74 height 15
click at [156, 250] on input "all conditions" at bounding box center [155, 249] width 1 height 1
radio input "true"
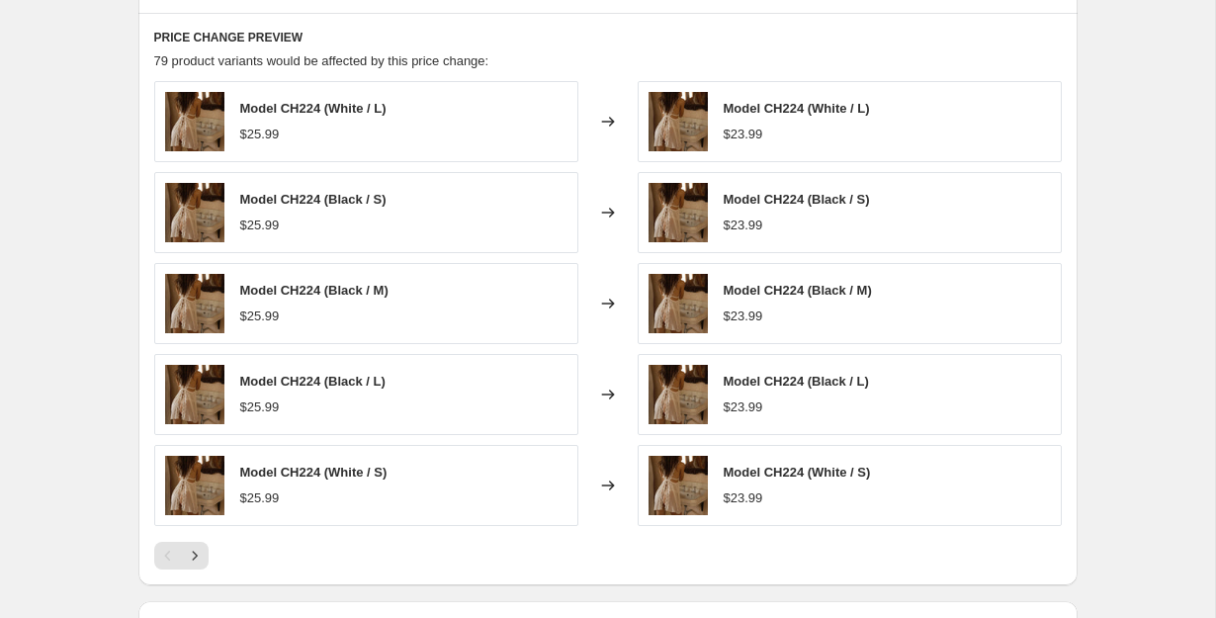
scroll to position [1580, 0]
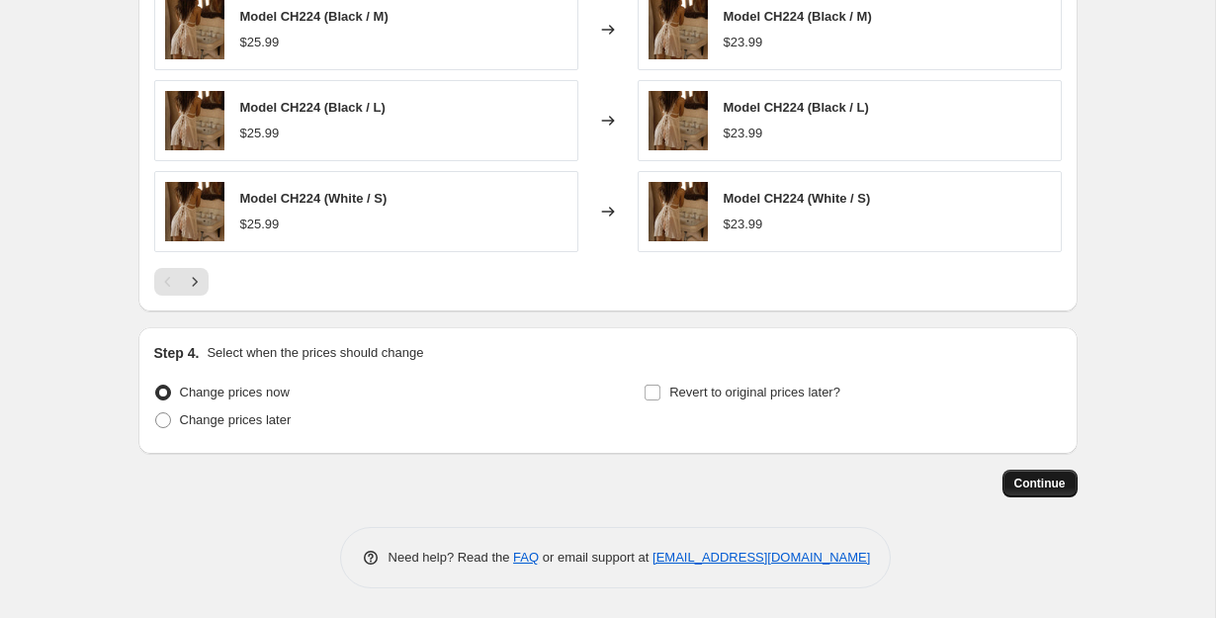
click at [1046, 490] on span "Continue" at bounding box center [1039, 483] width 51 height 16
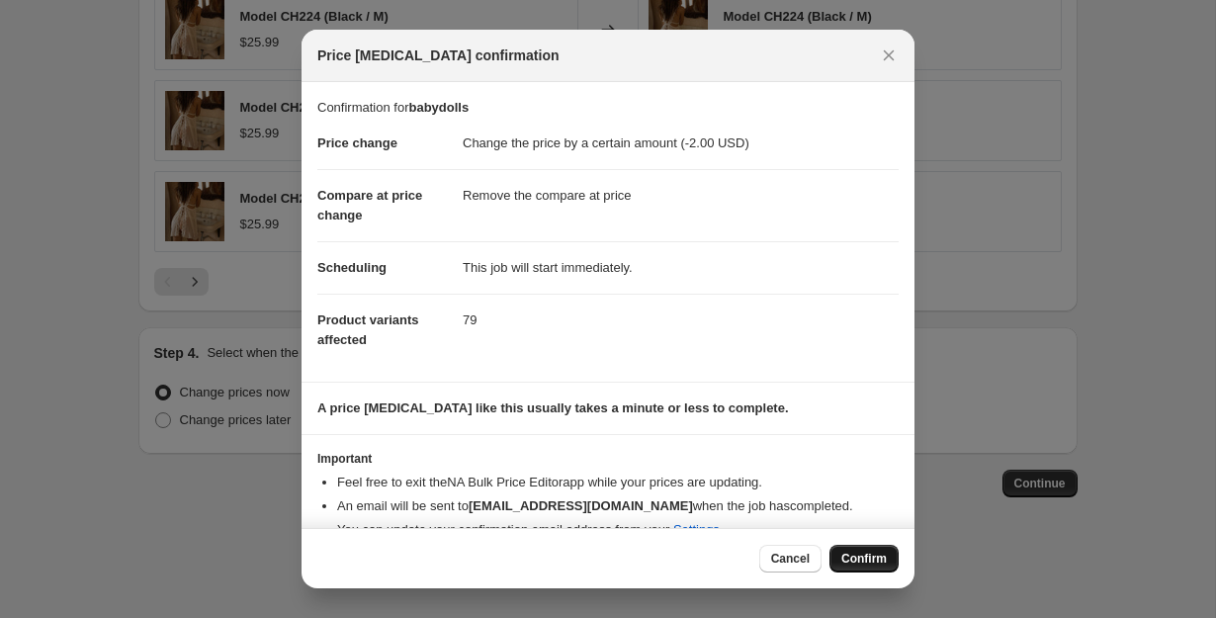
click at [857, 555] on span "Confirm" at bounding box center [863, 558] width 45 height 16
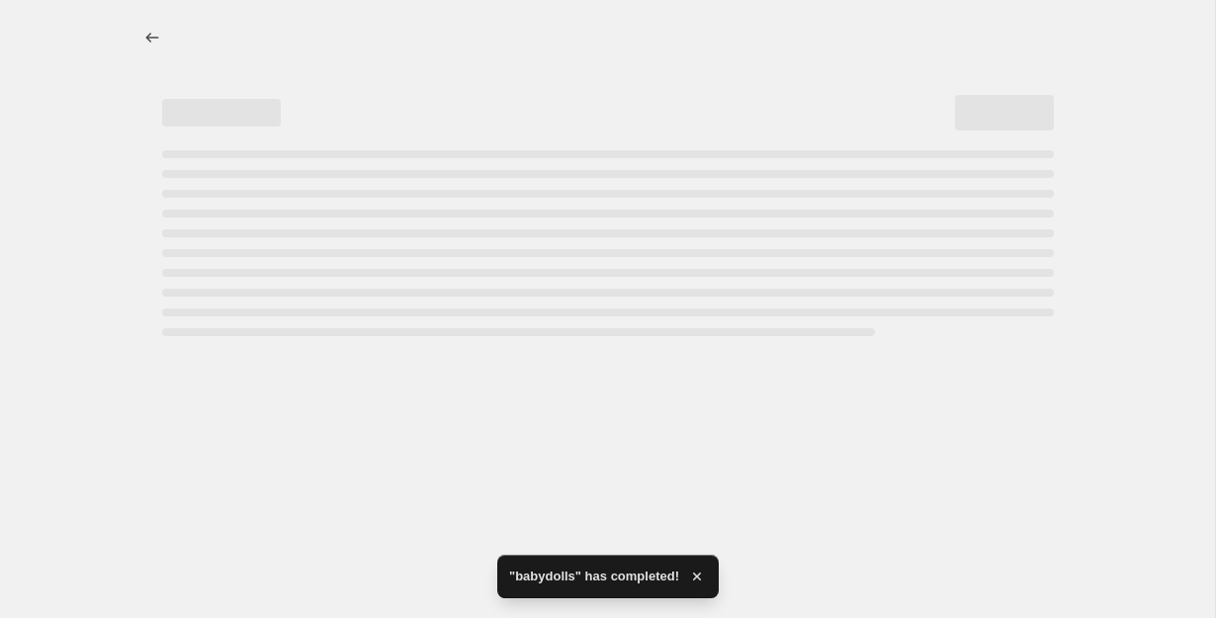
select select "by"
select select "remove"
select select "collection"
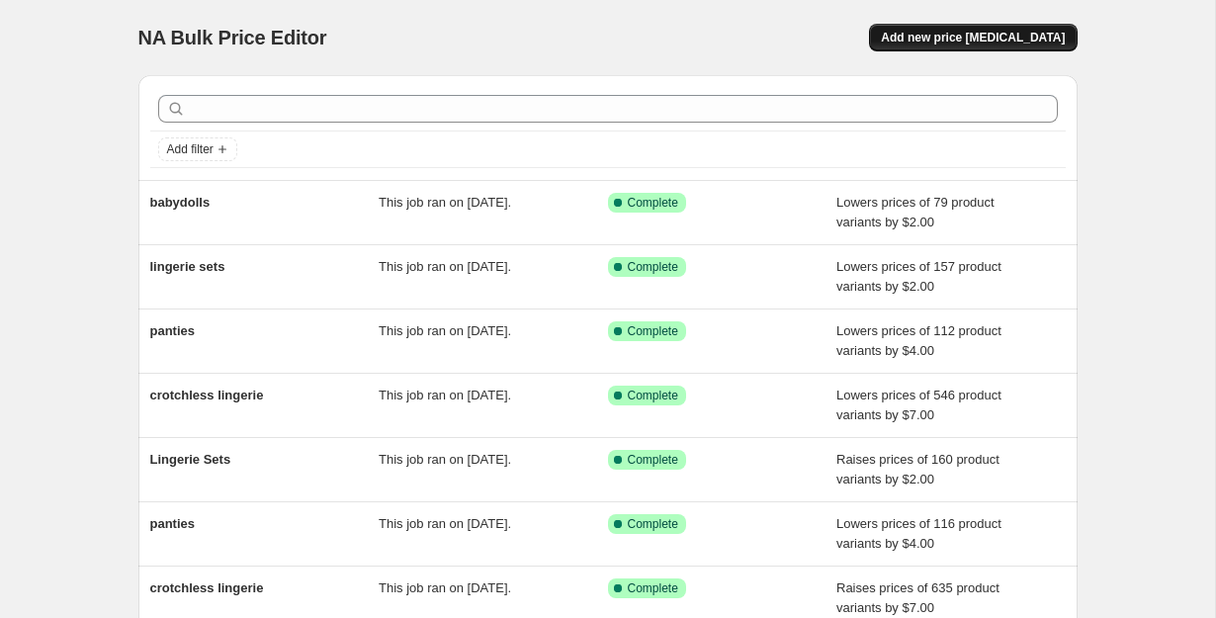
click at [993, 27] on button "Add new price [MEDICAL_DATA]" at bounding box center [973, 38] width 208 height 28
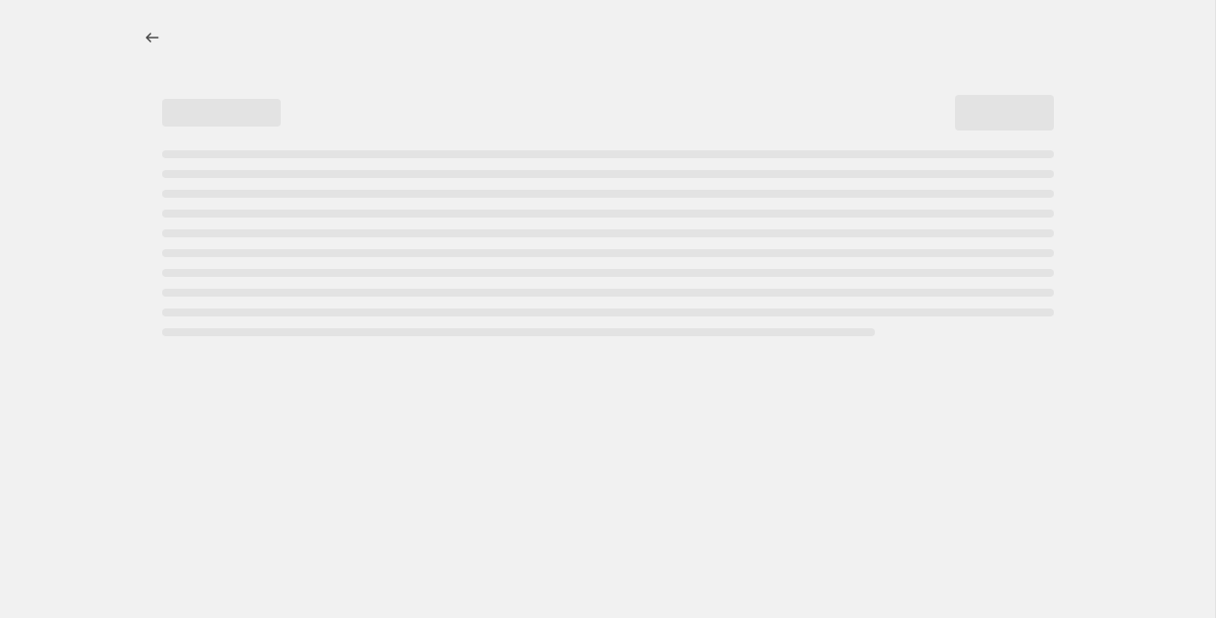
select select "percentage"
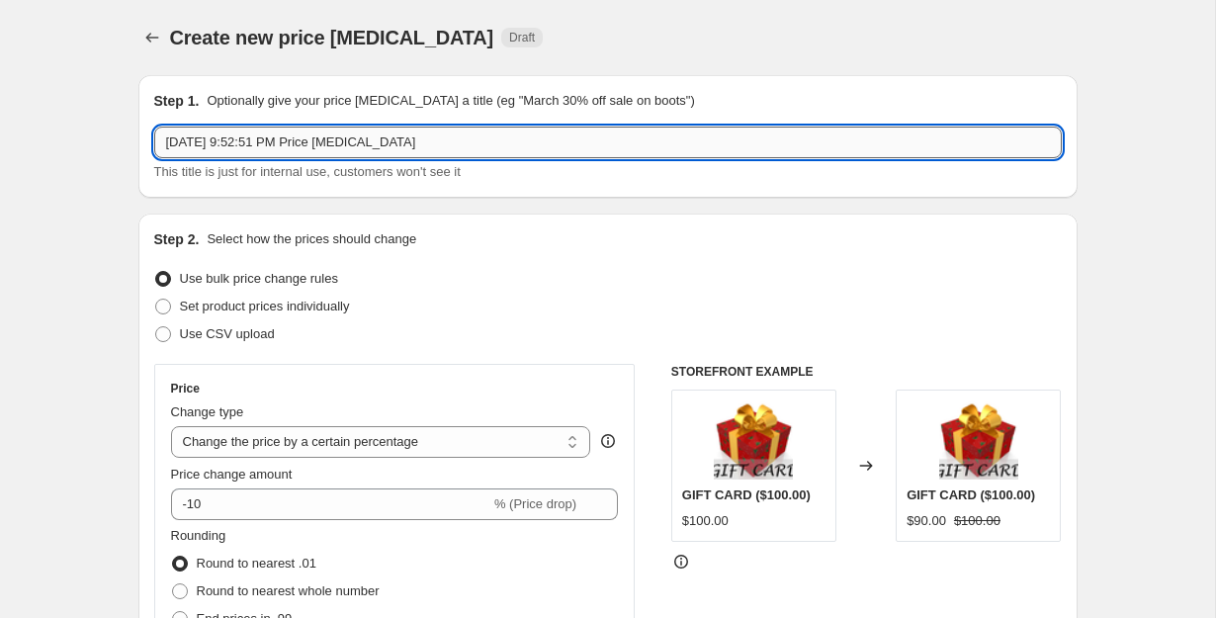
click at [409, 145] on input "[DATE] 9:52:51 PM Price [MEDICAL_DATA]" at bounding box center [607, 143] width 907 height 32
type input "swimwear"
click at [452, 441] on select "Change the price to a certain amount Change the price by a certain amount Chang…" at bounding box center [381, 442] width 420 height 32
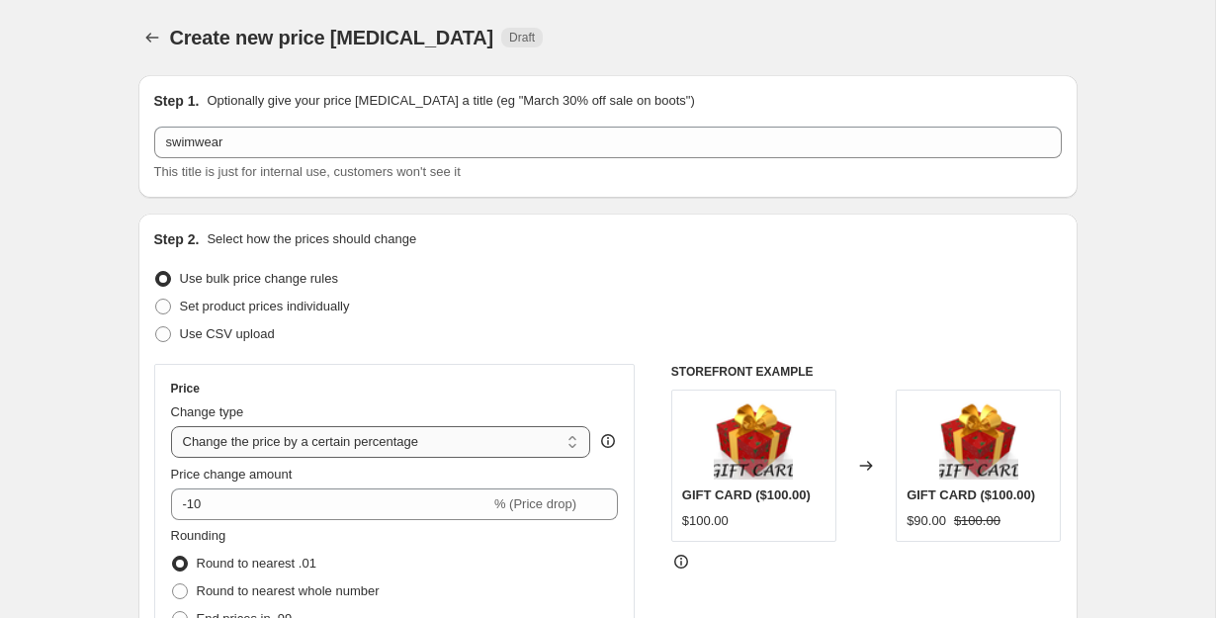
select select "by"
click at [171, 426] on select "Change the price to a certain amount Change the price by a certain amount Chang…" at bounding box center [381, 442] width 420 height 32
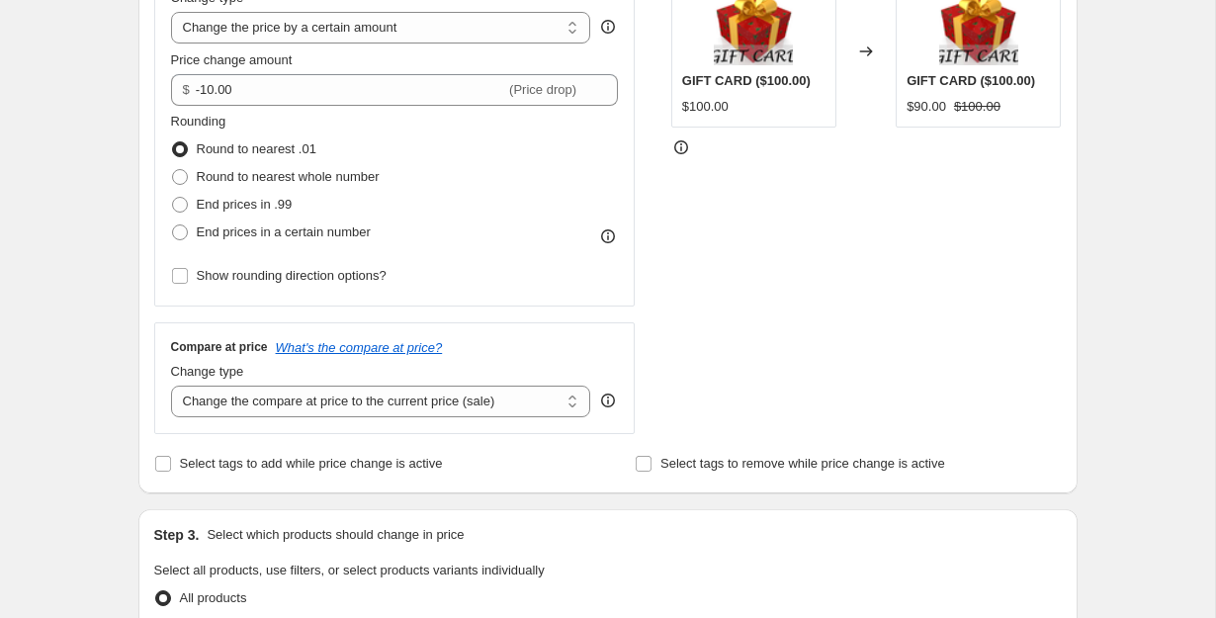
scroll to position [415, 0]
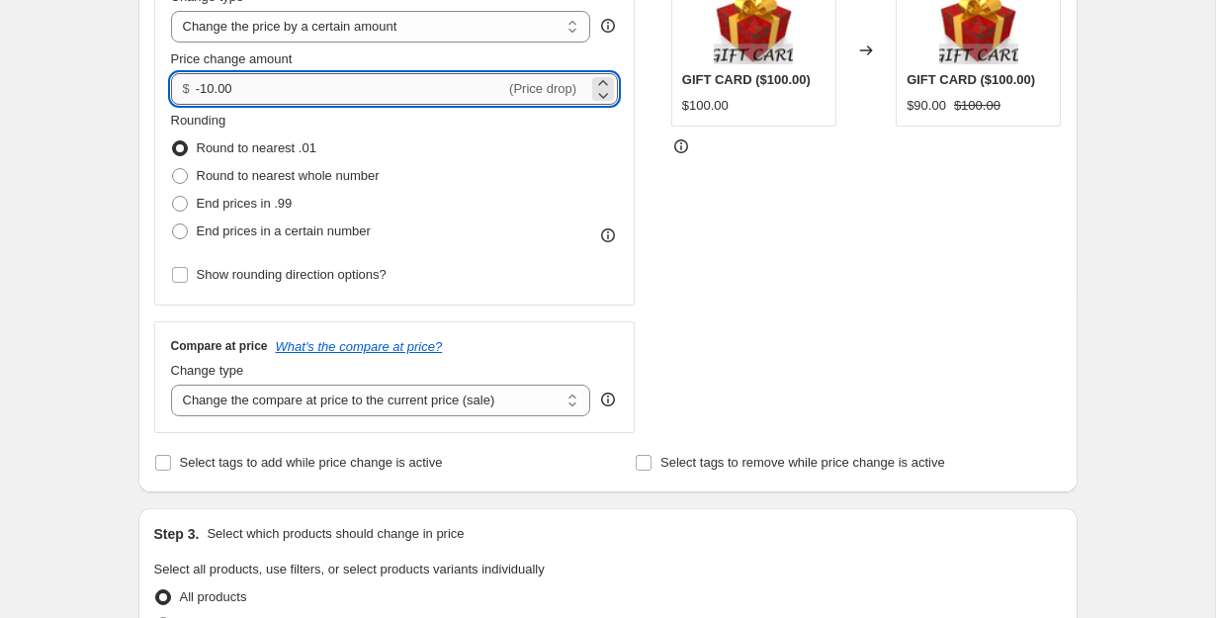
click at [399, 84] on input "-10.00" at bounding box center [350, 89] width 309 height 32
type input "-1"
type input "-2.00"
click at [255, 215] on label "End prices in .99" at bounding box center [232, 204] width 122 height 28
click at [173, 197] on input "End prices in .99" at bounding box center [172, 196] width 1 height 1
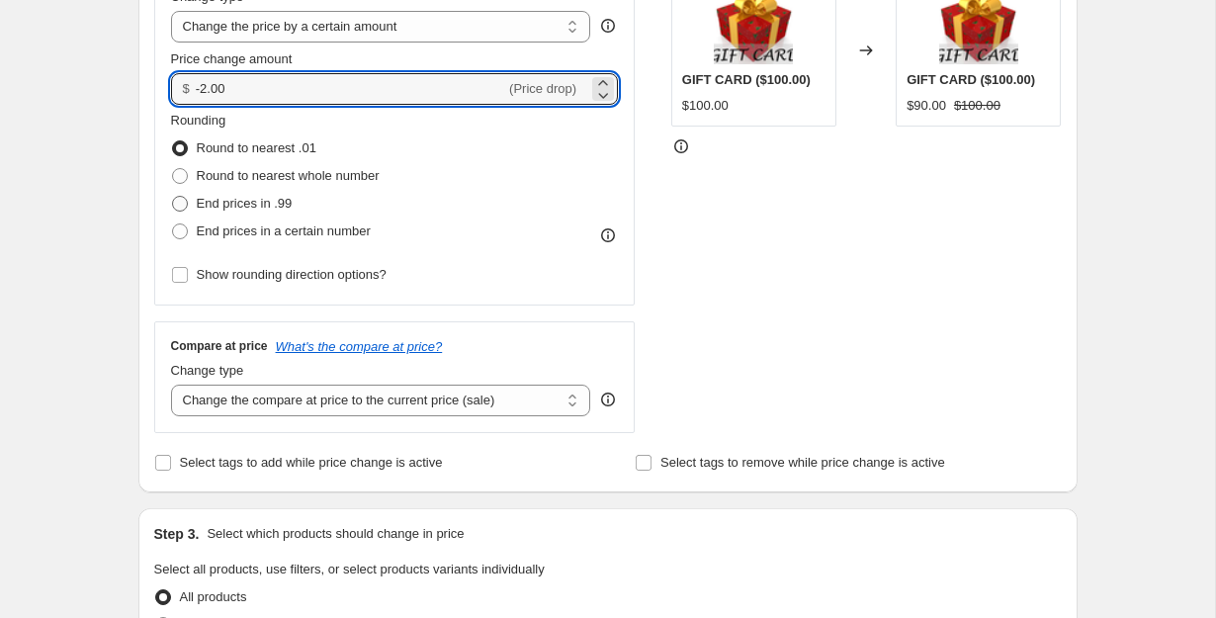
radio input "true"
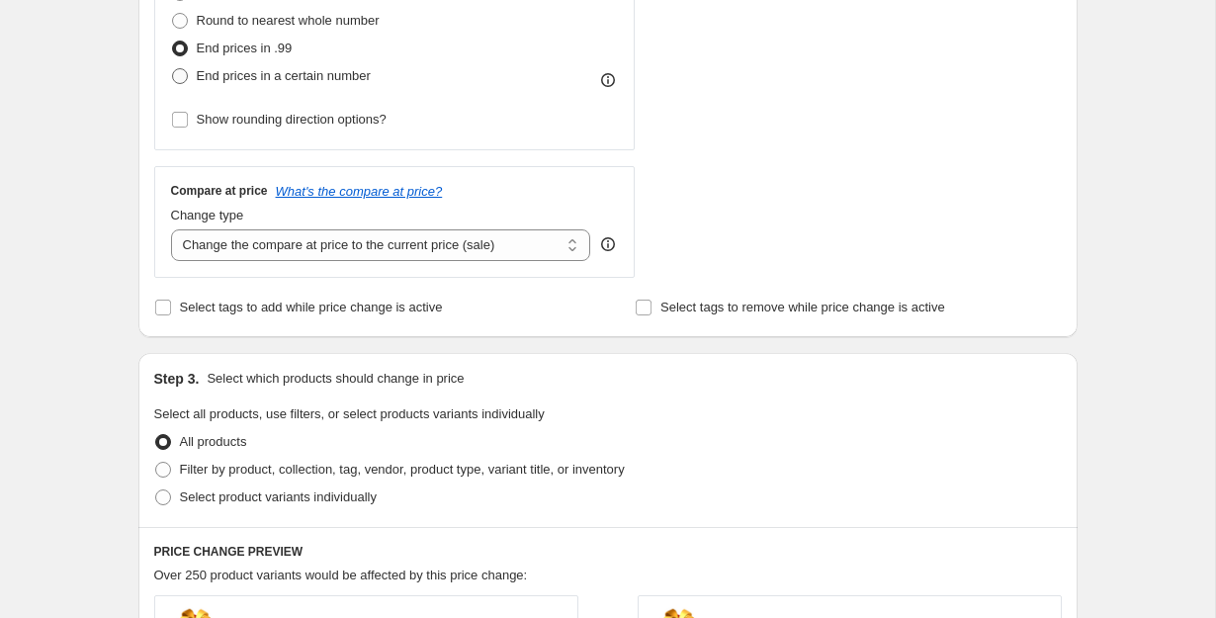
scroll to position [599, 0]
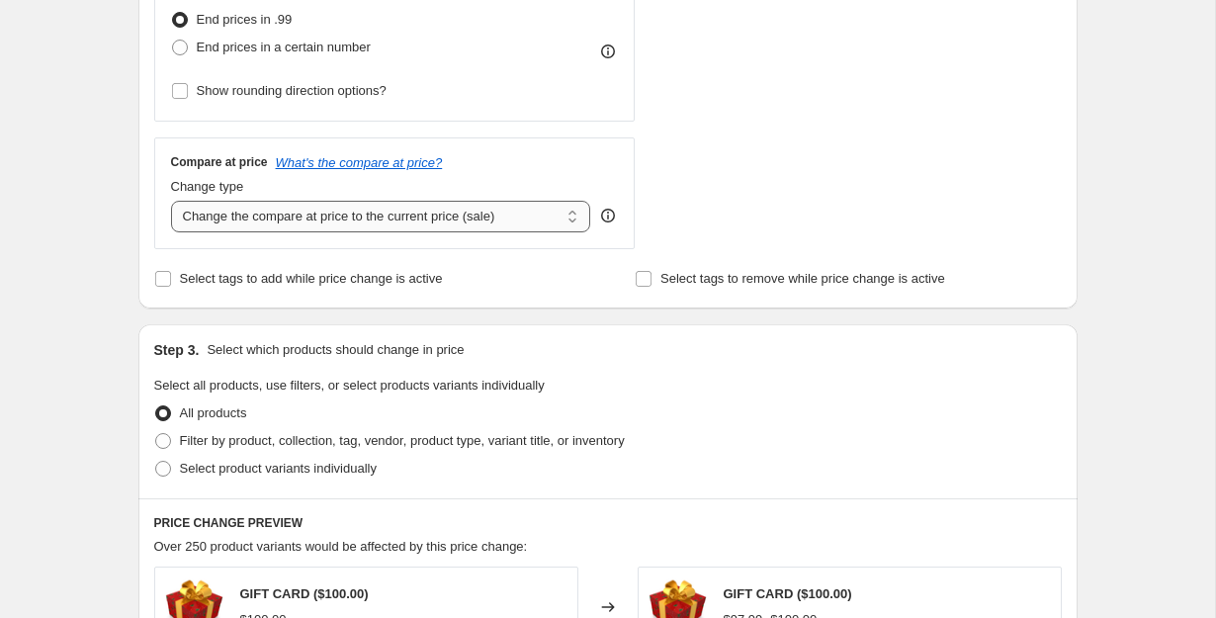
click at [307, 216] on select "Change the compare at price to the current price (sale) Change the compare at p…" at bounding box center [381, 217] width 420 height 32
select select "remove"
click at [171, 201] on select "Change the compare at price to the current price (sale) Change the compare at p…" at bounding box center [381, 217] width 420 height 32
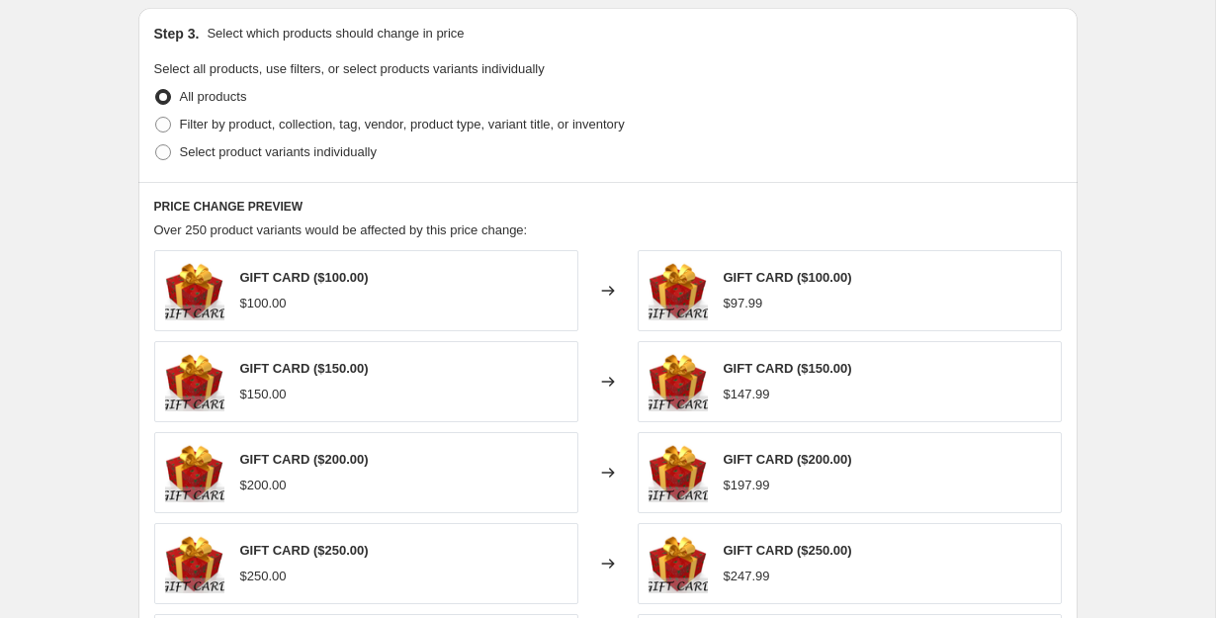
scroll to position [917, 0]
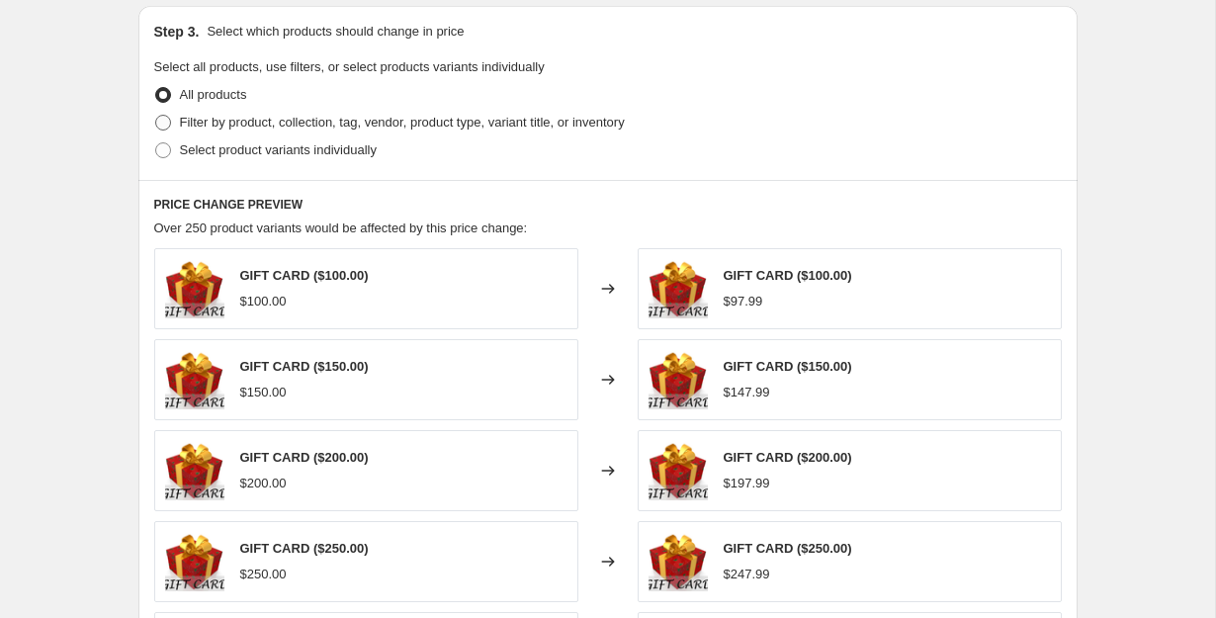
click at [379, 114] on span "Filter by product, collection, tag, vendor, product type, variant title, or inv…" at bounding box center [402, 123] width 445 height 20
click at [156, 115] on input "Filter by product, collection, tag, vendor, product type, variant title, or inv…" at bounding box center [155, 115] width 1 height 1
radio input "true"
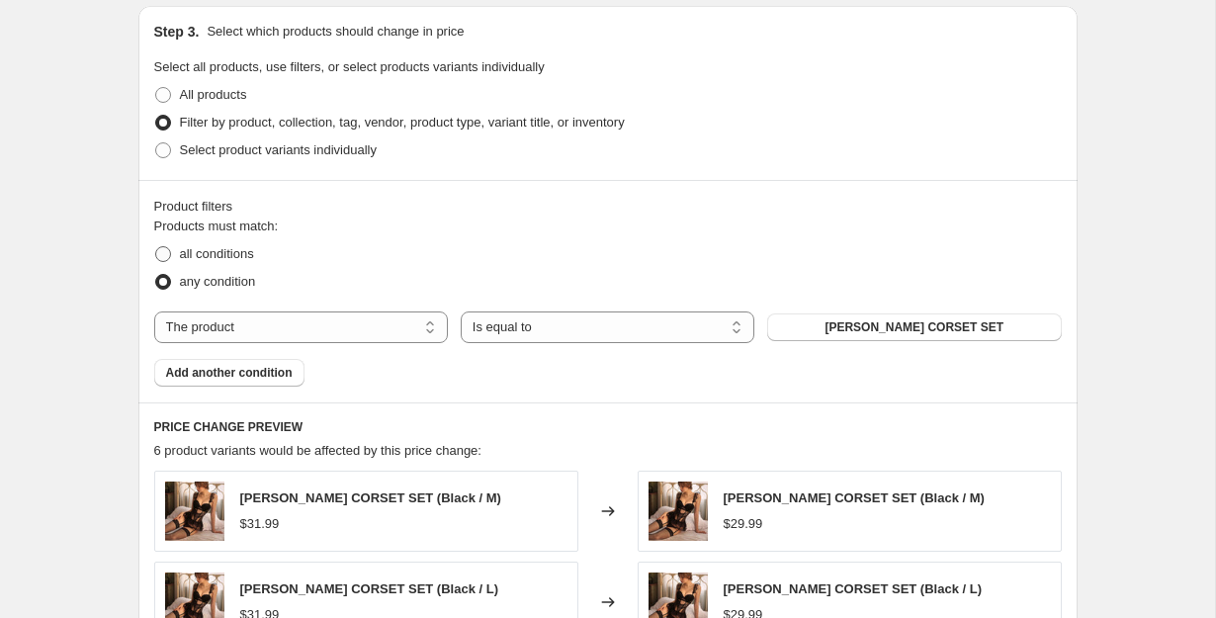
click at [232, 260] on span "all conditions" at bounding box center [217, 253] width 74 height 15
click at [156, 247] on input "all conditions" at bounding box center [155, 246] width 1 height 1
radio input "true"
click at [858, 335] on button "[PERSON_NAME] CORSET SET" at bounding box center [914, 327] width 294 height 28
click at [321, 328] on select "The product The product's collection The product's tag The product's vendor The…" at bounding box center [301, 327] width 294 height 32
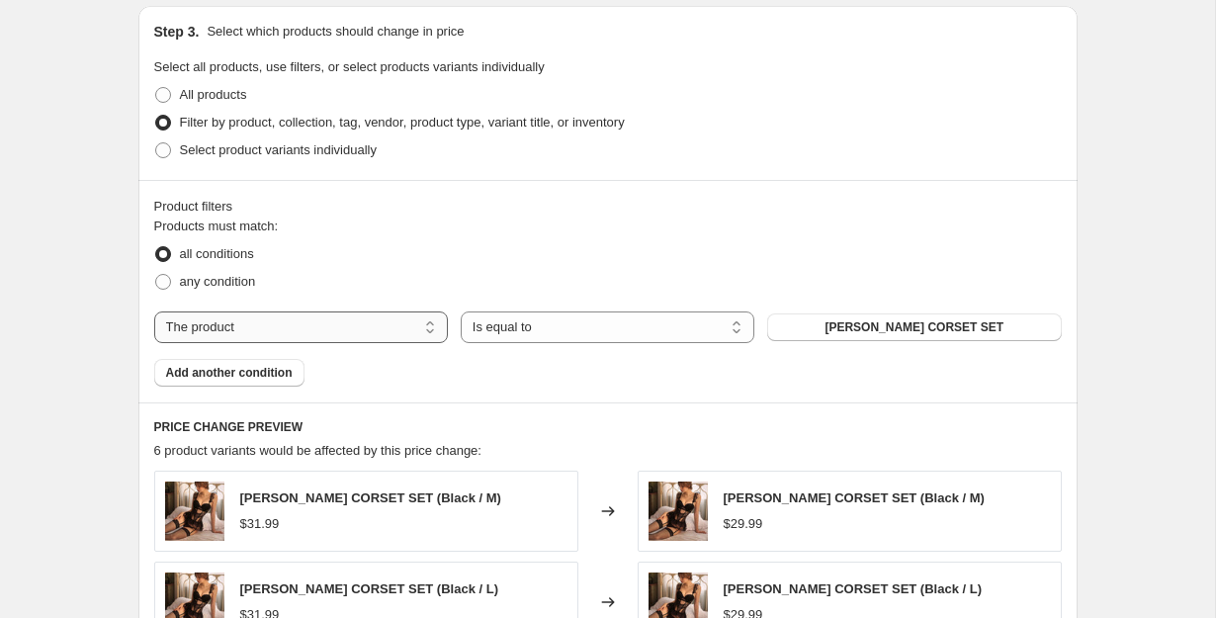
select select "collection"
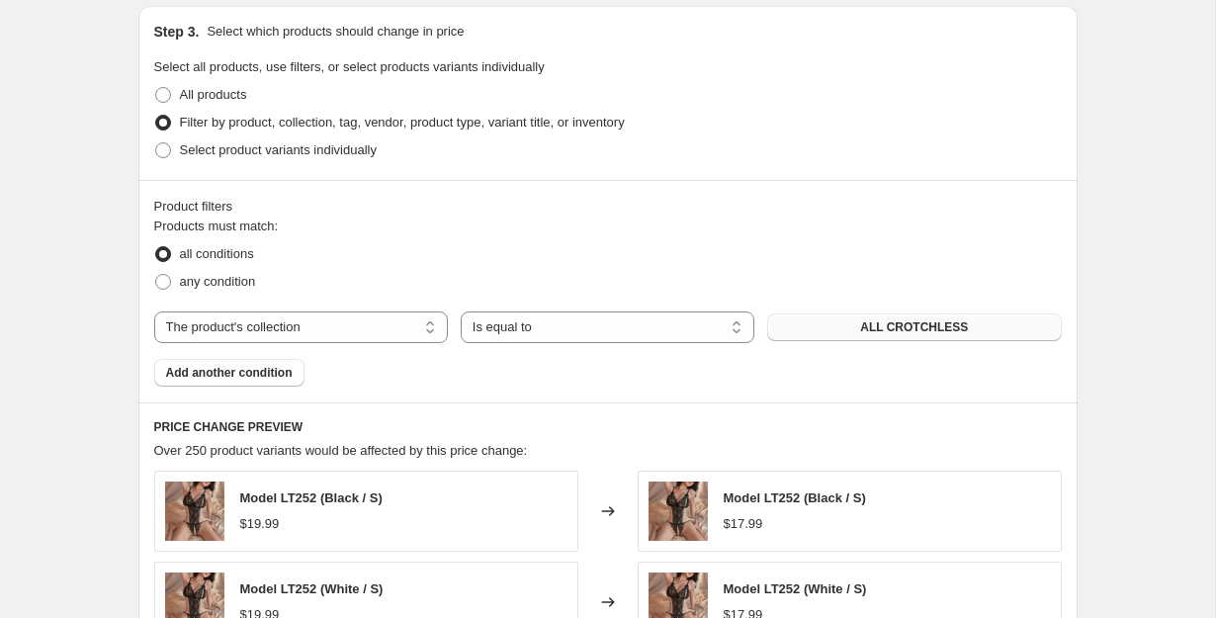
click at [907, 326] on span "ALL CROTCHLESS" at bounding box center [914, 327] width 108 height 16
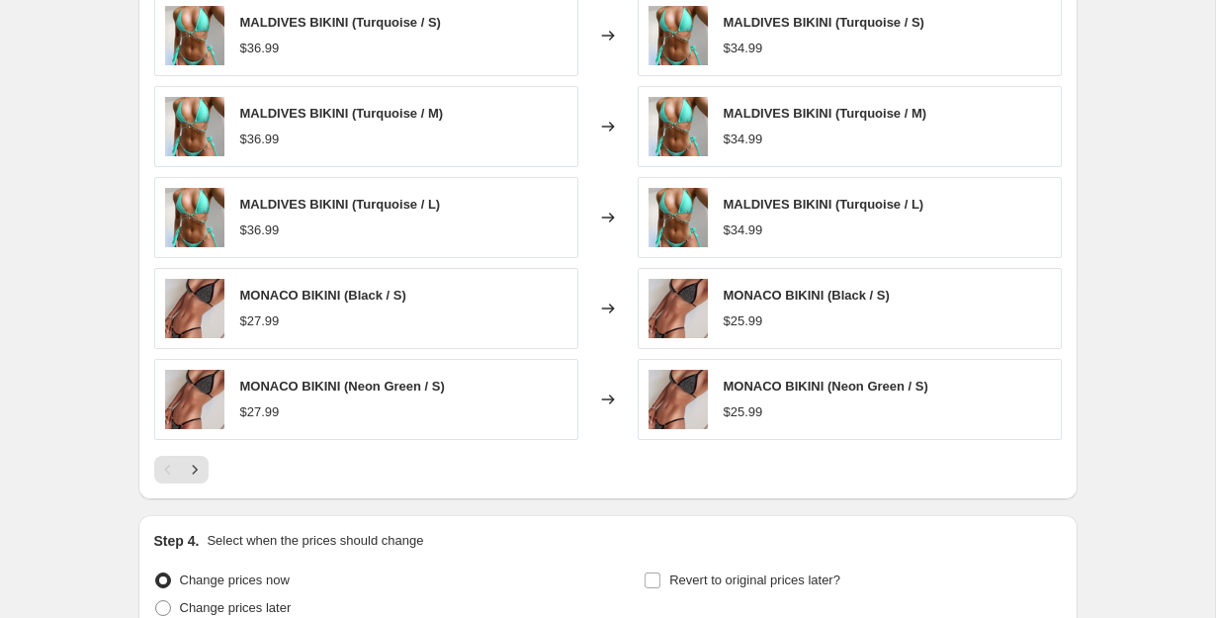
scroll to position [1580, 0]
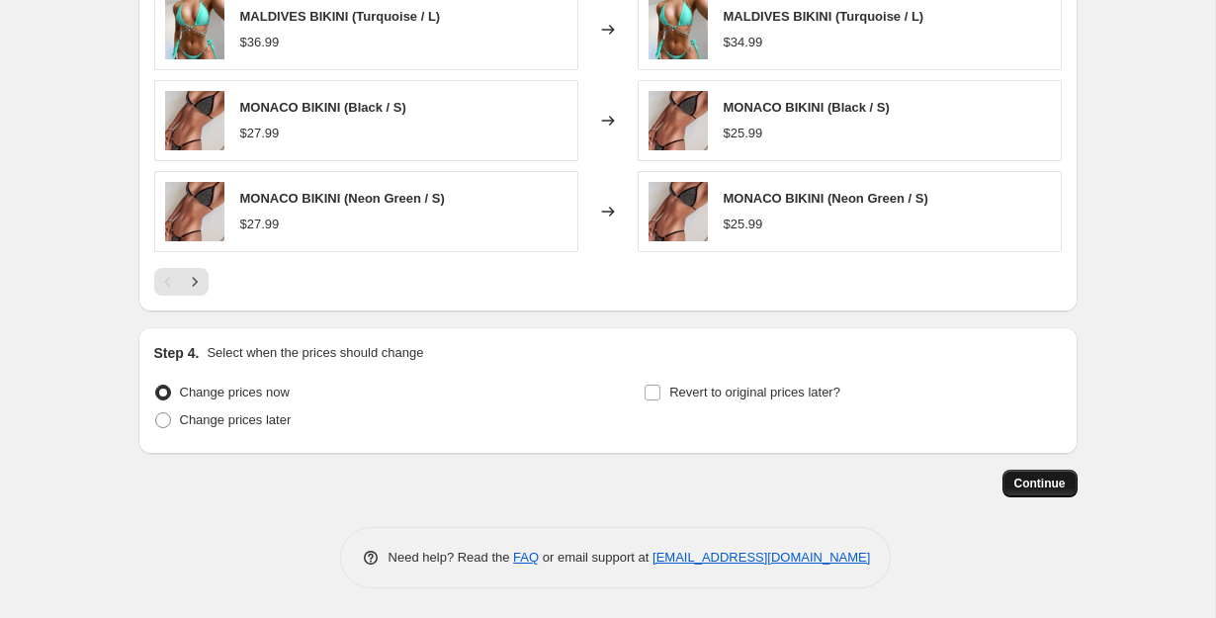
click at [1041, 485] on span "Continue" at bounding box center [1039, 483] width 51 height 16
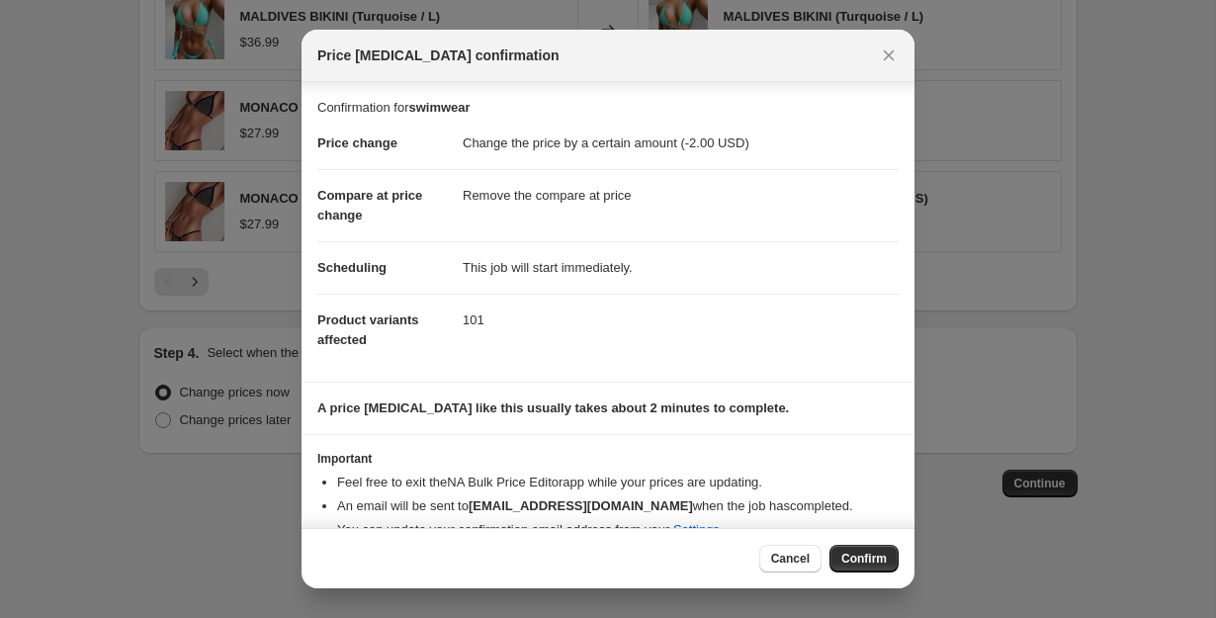
scroll to position [32, 0]
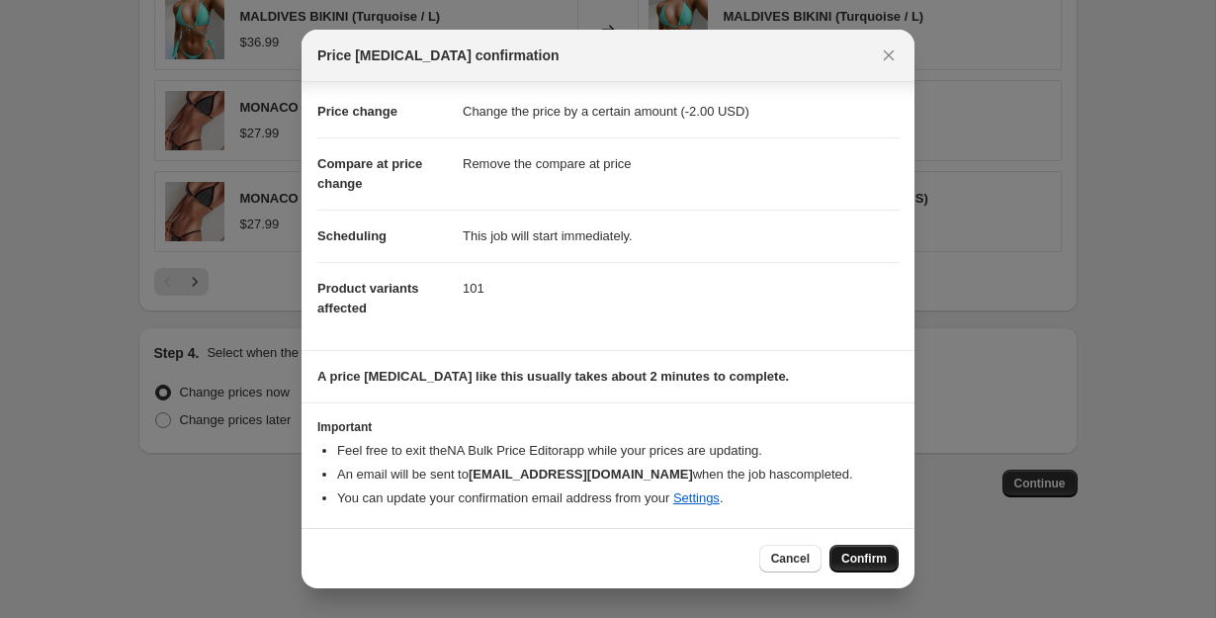
click at [851, 550] on span "Confirm" at bounding box center [863, 558] width 45 height 16
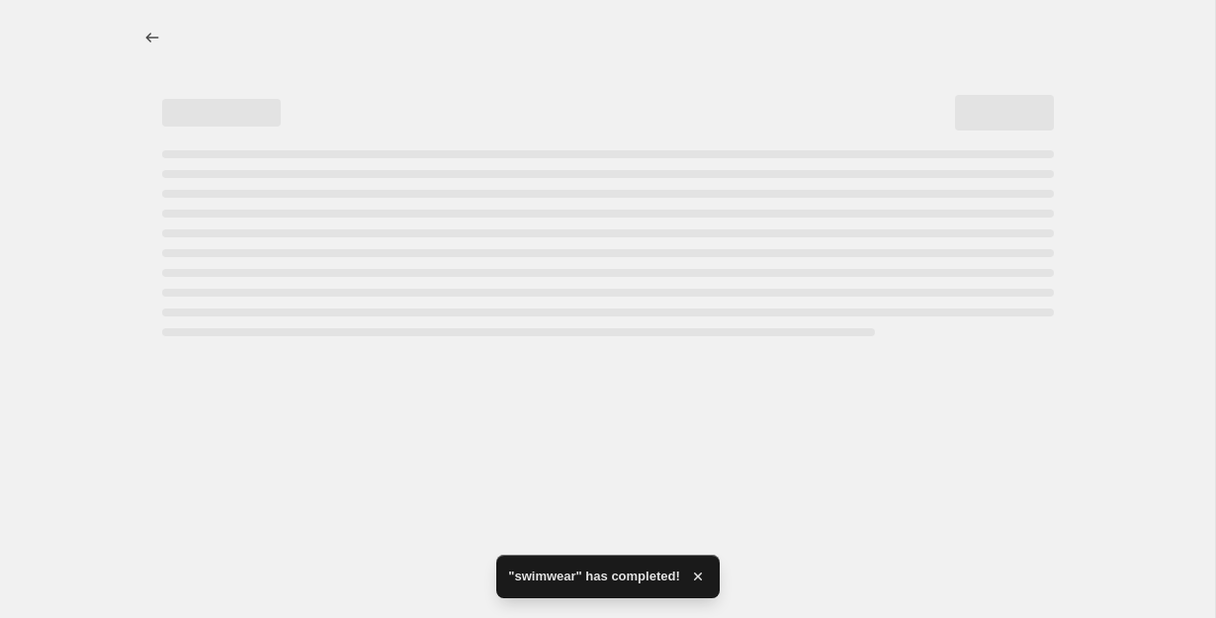
select select "by"
select select "remove"
select select "collection"
